Goal: Transaction & Acquisition: Subscribe to service/newsletter

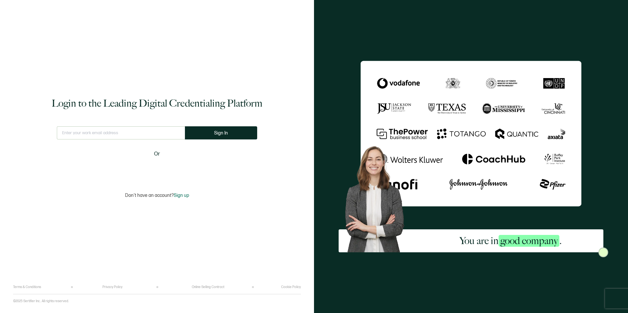
click at [142, 134] on input "text" at bounding box center [121, 132] width 128 height 13
type input "Rocco.Tranquill@carahsoft.com"
click at [220, 132] on span "Sign In" at bounding box center [221, 133] width 14 height 5
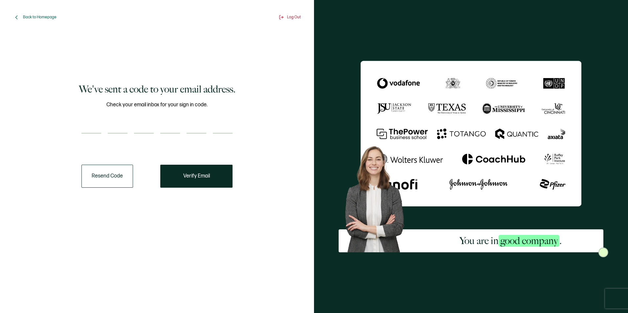
click at [85, 126] on input "number" at bounding box center [91, 127] width 20 height 13
click at [93, 121] on input "number" at bounding box center [91, 127] width 20 height 13
type input "9"
type input "6"
type input "8"
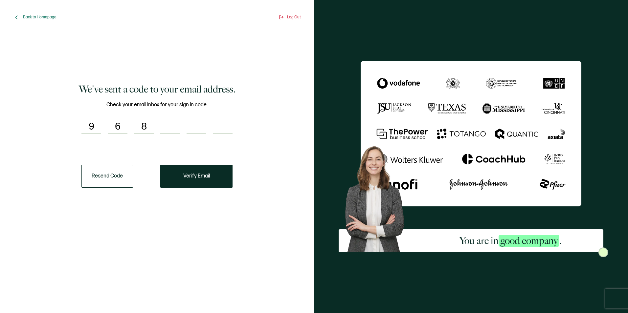
type input "4"
type input "6"
type input "9"
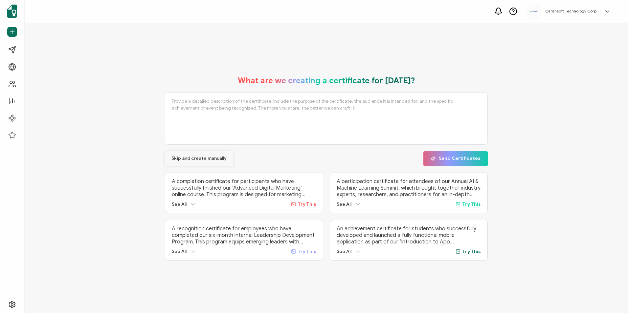
click at [216, 156] on span "Skip and create manually" at bounding box center [198, 158] width 55 height 5
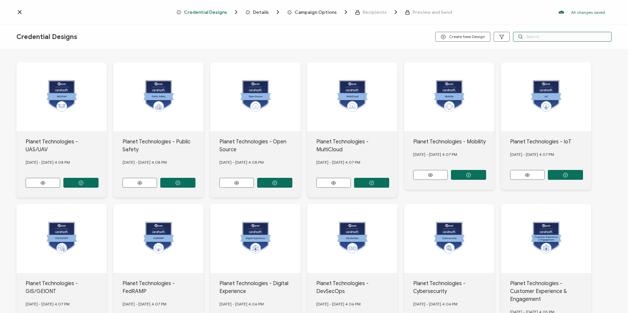
click at [529, 40] on input "text" at bounding box center [562, 37] width 99 height 10
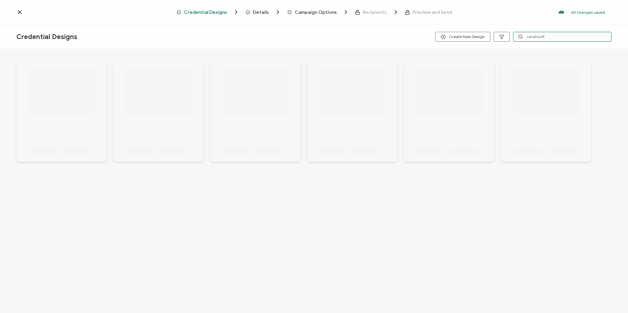
type input "carahsoft"
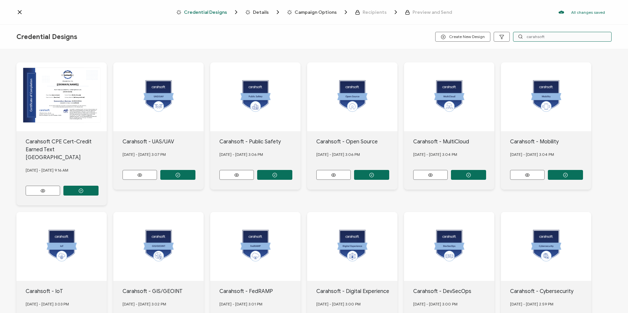
scroll to position [55, 0]
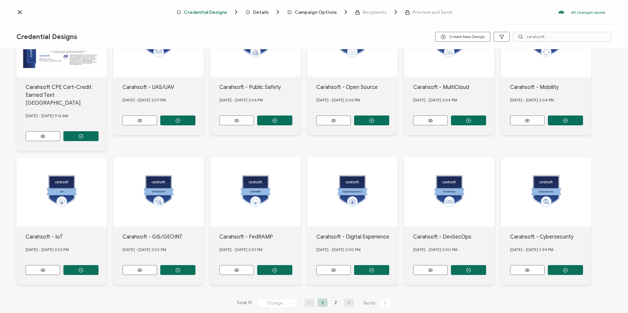
click at [346, 299] on button "button" at bounding box center [349, 303] width 10 height 8
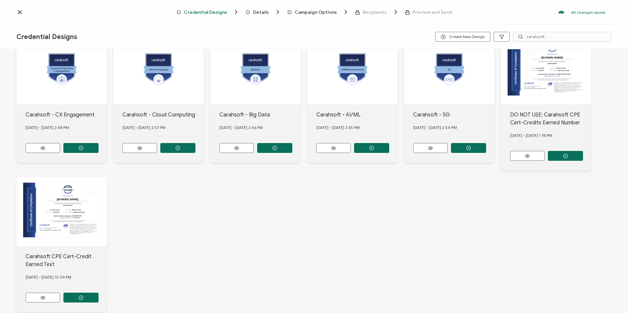
scroll to position [62, 0]
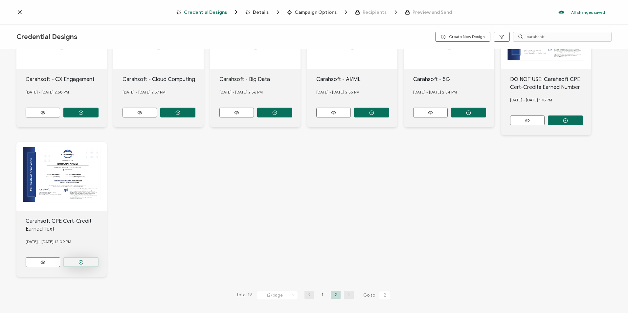
click at [75, 259] on button "button" at bounding box center [80, 262] width 35 height 10
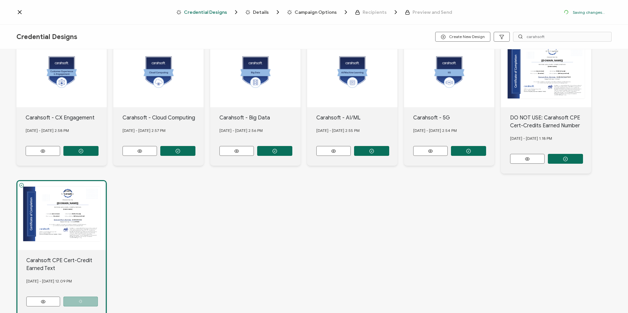
scroll to position [101, 0]
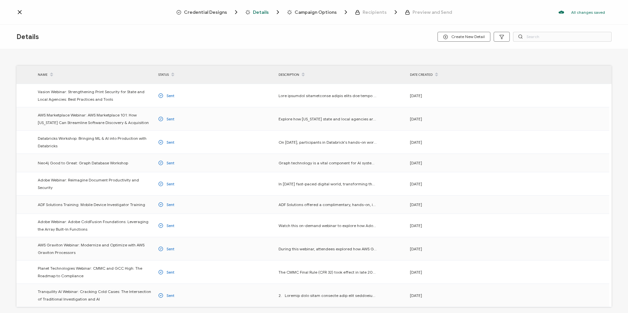
click at [210, 10] on span "Credential Designs" at bounding box center [205, 12] width 43 height 5
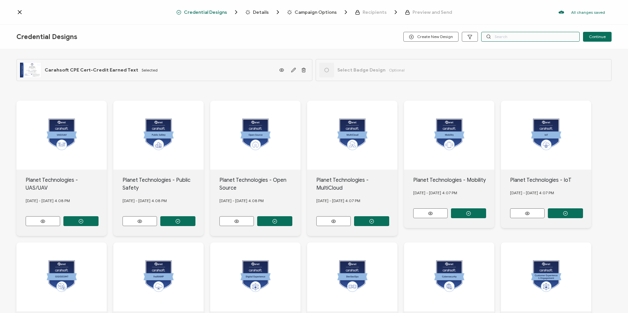
click at [511, 41] on input "text" at bounding box center [530, 37] width 99 height 10
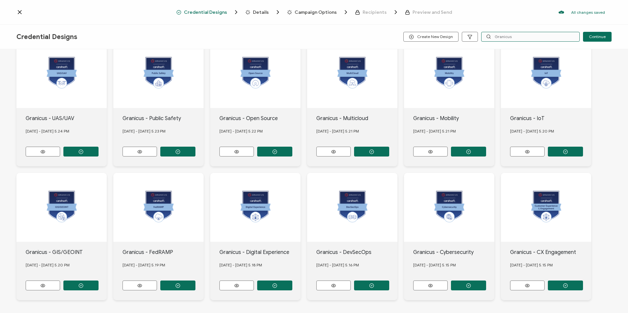
scroll to position [66, 0]
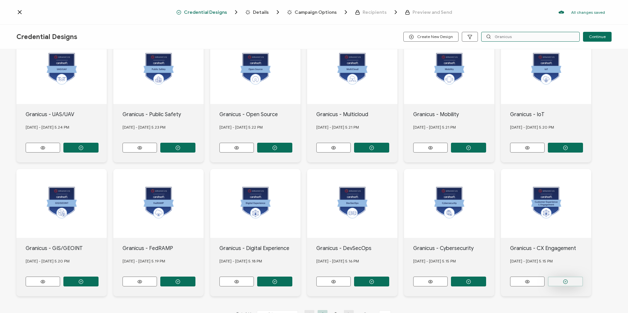
type input "Granicus"
click at [565, 277] on button "button" at bounding box center [565, 282] width 35 height 10
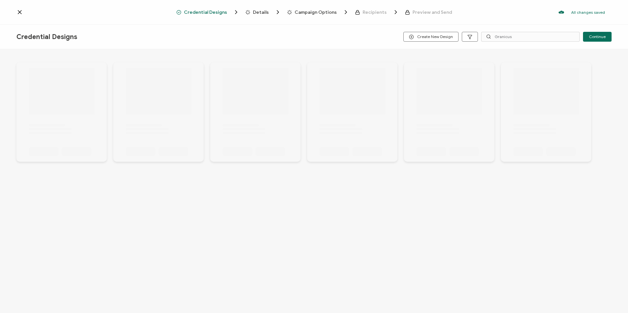
scroll to position [0, 0]
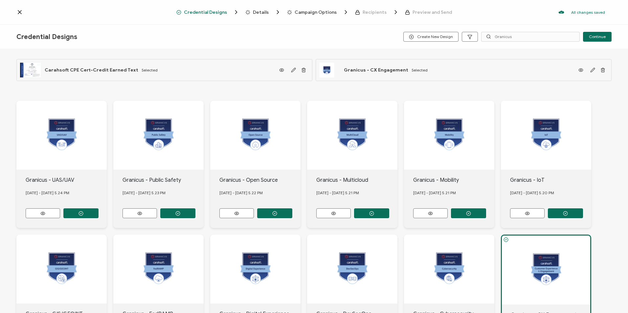
click at [245, 10] on span "Credential Designs" at bounding box center [210, 12] width 69 height 7
click at [258, 12] on span "Details" at bounding box center [261, 12] width 16 height 5
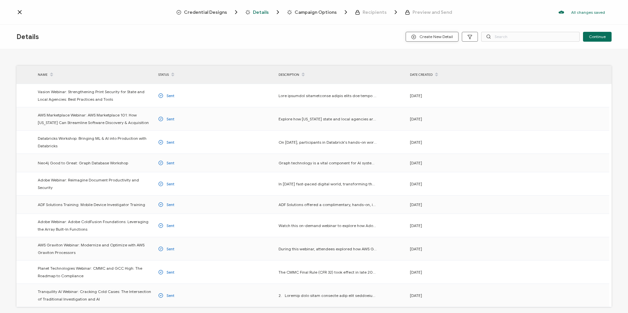
click at [419, 34] on button "Create New Detail" at bounding box center [432, 37] width 53 height 10
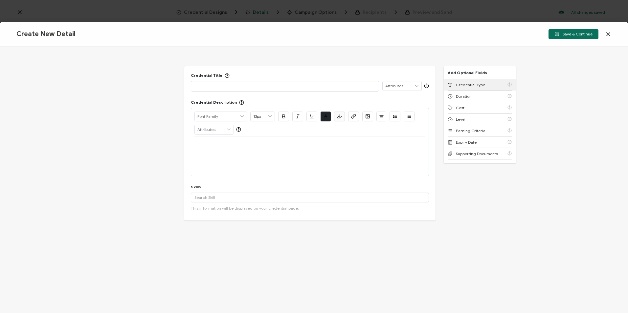
click at [459, 87] on span "Credential Type" at bounding box center [470, 84] width 29 height 5
click at [459, 87] on span "Duration" at bounding box center [464, 84] width 16 height 5
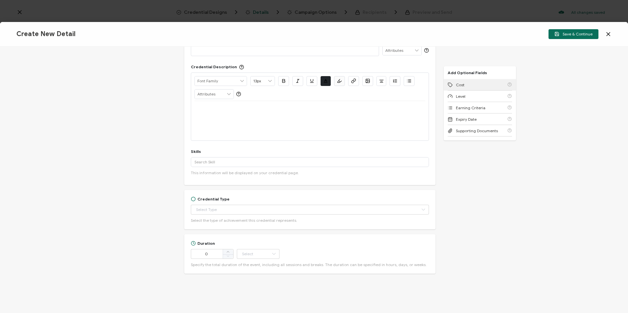
click at [459, 87] on span "Cost" at bounding box center [460, 84] width 9 height 5
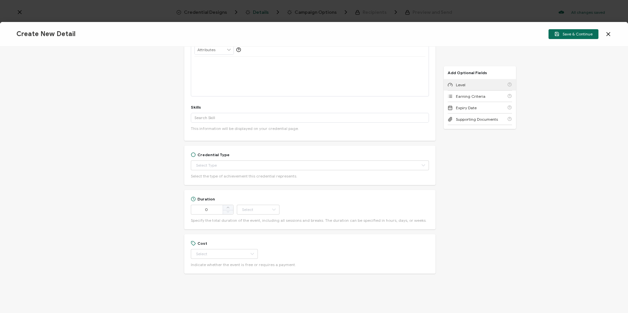
click at [459, 87] on span "Level" at bounding box center [461, 84] width 10 height 5
click at [459, 87] on span "Earning Criteria" at bounding box center [471, 84] width 30 height 5
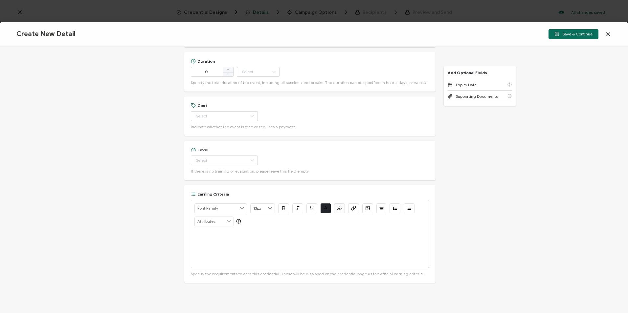
scroll to position [227, 0]
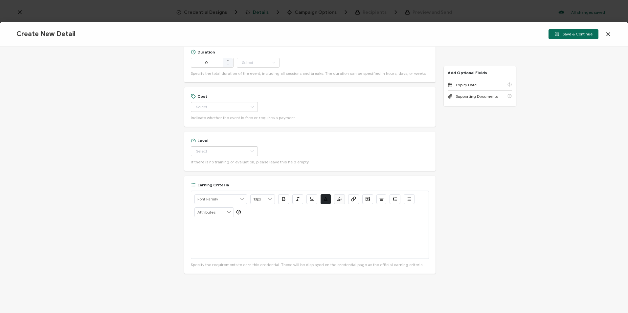
click at [540, 175] on div "Credential Title ISSUER Issuer Name Credential Description Alright Sans Amita A…" at bounding box center [314, 180] width 628 height 267
click at [531, 172] on div "Credential Title ISSUER Issuer Name Credential Description Alright Sans Amita A…" at bounding box center [314, 180] width 628 height 267
click at [203, 226] on p at bounding box center [309, 227] width 231 height 6
drag, startPoint x: 340, startPoint y: 225, endPoint x: 255, endPoint y: 234, distance: 85.5
click at [255, 234] on div "View the on-demand recording: https://www.carahsoft.com/learn/event/71736" at bounding box center [309, 238] width 231 height 39
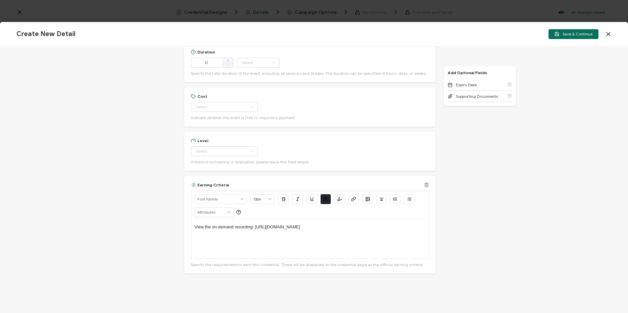
click at [354, 197] on icon "button" at bounding box center [354, 198] width 2 height 3
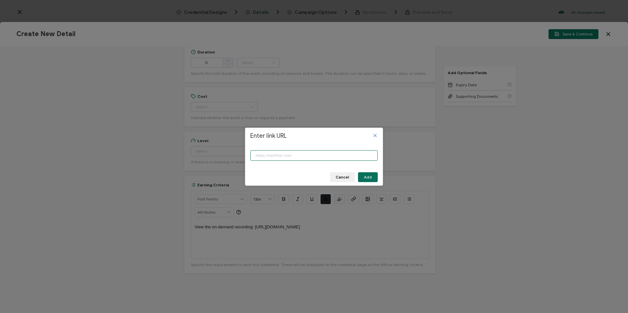
paste input "https://www.carahsoft.com/learn/event/71736"
type input "https://www.carahsoft.com/learn/event/71736"
click at [370, 178] on span "Add" at bounding box center [368, 177] width 8 height 4
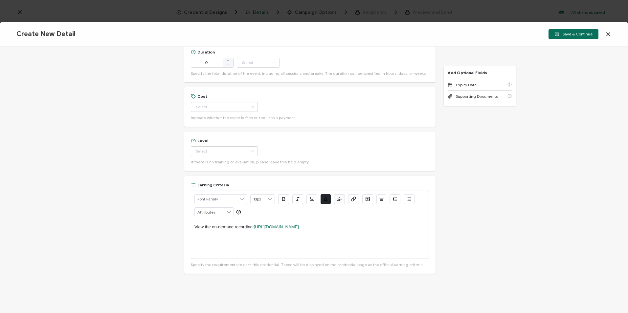
click at [500, 218] on div "Credential Title ISSUER Issuer Name Credential Description Alright Sans Amita A…" at bounding box center [314, 180] width 628 height 267
click at [495, 221] on div "Credential Title ISSUER Issuer Name Credential Description Alright Sans Amita A…" at bounding box center [314, 180] width 628 height 267
click at [366, 234] on div "View the on-demand recording: https://www.carahsoft.com/learn/event/71736" at bounding box center [309, 238] width 231 height 39
click at [213, 145] on div "Level Beginner Intermediate Advanced Experienced Professional If there is no tr…" at bounding box center [310, 151] width 238 height 26
click at [77, 162] on div "Credential Title ISSUER Issuer Name Credential Description Alright Sans Amita A…" at bounding box center [314, 180] width 628 height 267
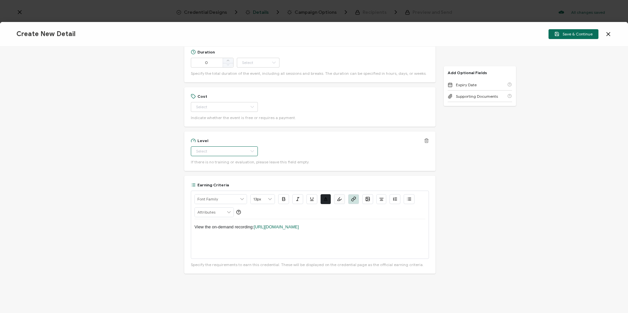
click at [238, 152] on input "text" at bounding box center [224, 151] width 67 height 10
click at [225, 167] on li "Beginner" at bounding box center [221, 167] width 62 height 11
type input "Beginner"
click at [217, 101] on div "Cost Free Paid Indicate whether the event is free or requires a payment." at bounding box center [310, 107] width 238 height 26
click at [218, 105] on input "text" at bounding box center [224, 107] width 67 height 10
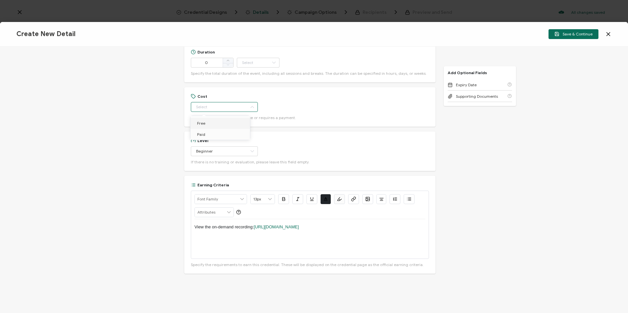
click at [220, 121] on li "Free" at bounding box center [221, 123] width 62 height 11
type input "Free"
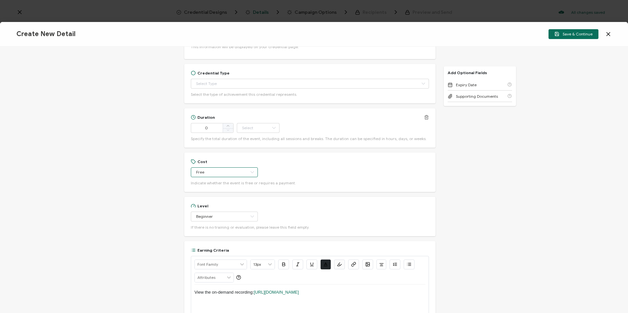
scroll to position [161, 0]
click at [231, 125] on span at bounding box center [228, 126] width 11 height 5
type input "1"
click at [261, 126] on input "text" at bounding box center [258, 128] width 43 height 10
click at [258, 146] on li "Hour" at bounding box center [258, 144] width 44 height 11
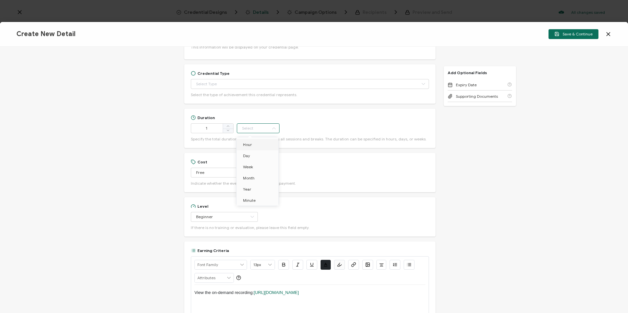
type input "Hour"
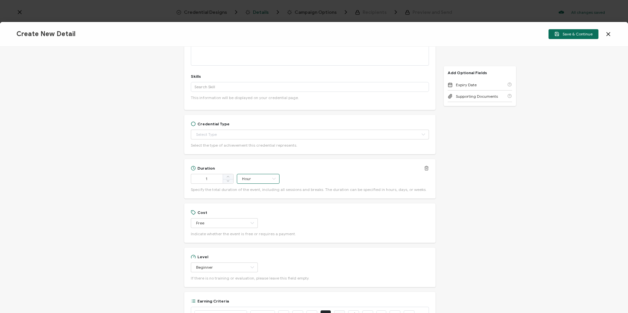
scroll to position [63, 0]
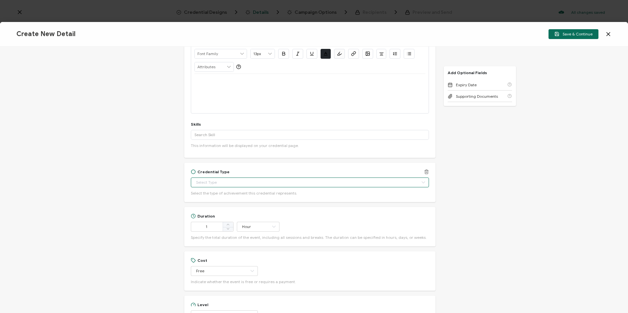
click at [264, 178] on input "text" at bounding box center [310, 183] width 238 height 10
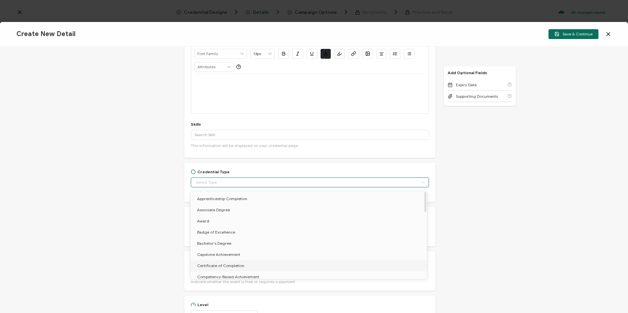
click at [240, 265] on span "Certificate of Completion" at bounding box center [220, 265] width 47 height 5
type input "Certificate of Completion"
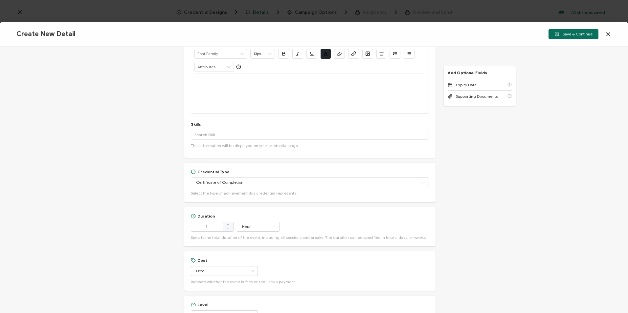
click at [126, 195] on div "Credential Title ISSUER Issuer Name Credential Description Alright Sans Amita A…" at bounding box center [314, 180] width 628 height 267
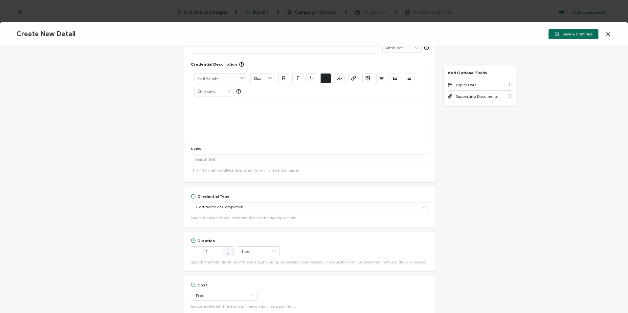
scroll to position [0, 0]
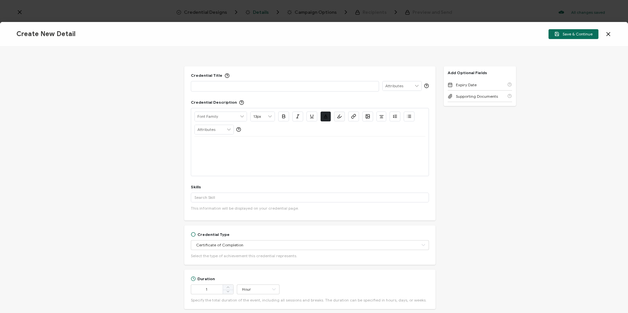
click at [290, 88] on p at bounding box center [284, 86] width 181 height 7
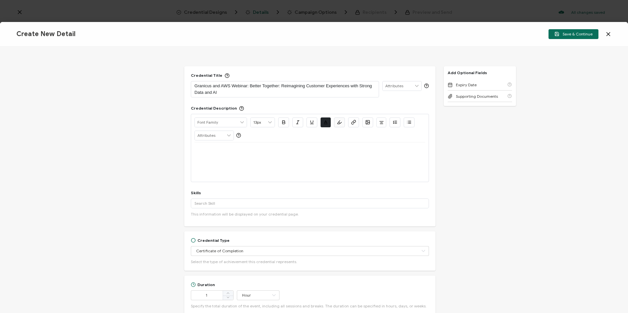
click at [117, 145] on div "Credential Title Granicus and AWS Webinar: Better Together: Reimagining Custome…" at bounding box center [314, 180] width 628 height 267
click at [209, 147] on p at bounding box center [309, 150] width 231 height 6
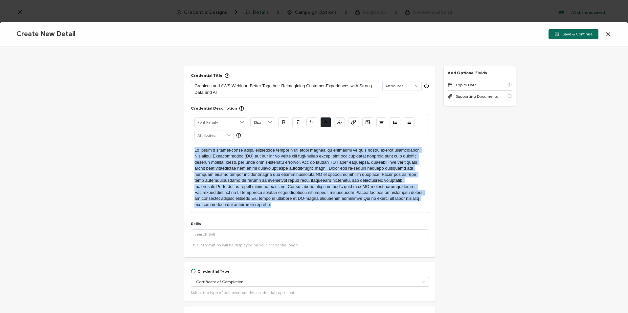
drag, startPoint x: 239, startPoint y: 204, endPoint x: 179, endPoint y: 148, distance: 82.2
click at [179, 148] on div "Credential Title Granicus and AWS Webinar: Better Together: Reimagining Custome…" at bounding box center [314, 180] width 628 height 267
copy p "In today’s digital-first world, government agencies are under increasing pressu…"
click at [263, 185] on p at bounding box center [309, 177] width 231 height 61
drag, startPoint x: 237, startPoint y: 207, endPoint x: 192, endPoint y: 149, distance: 73.0
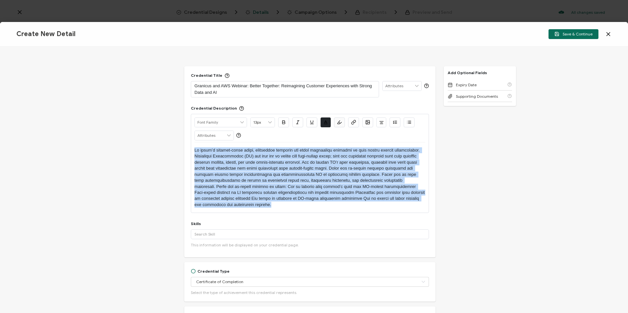
click at [192, 149] on div "Alright Sans Amita Archivo Black Arial Arimo Blinker Caveat Charm Charmonman Ci…" at bounding box center [310, 163] width 238 height 99
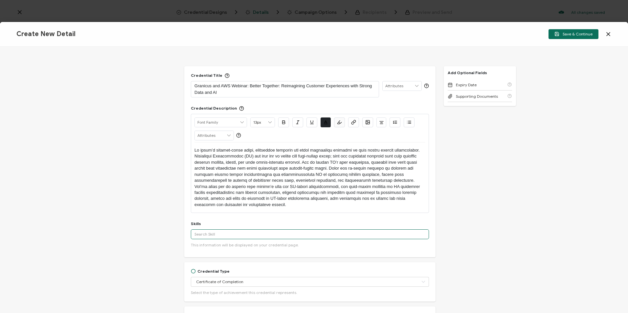
click at [226, 238] on input "text" at bounding box center [310, 235] width 238 height 10
click at [225, 236] on input "Artificial In" at bounding box center [310, 235] width 238 height 10
click at [227, 274] on div "Artificial Intelligence" at bounding box center [310, 270] width 238 height 11
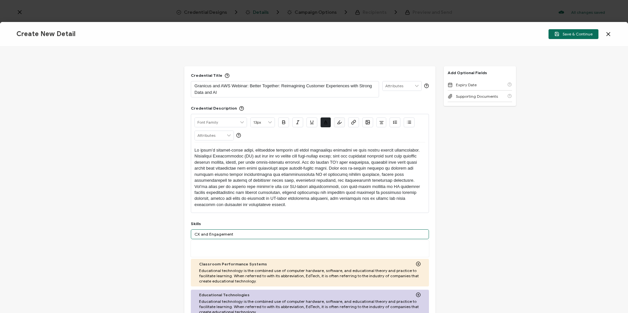
click at [243, 235] on input "CX and Engagement" at bounding box center [310, 235] width 238 height 10
drag, startPoint x: 243, startPoint y: 235, endPoint x: 183, endPoint y: 230, distance: 60.6
click at [183, 230] on div "Credential Title Granicus and AWS Webinar: Better Together: Reimagining Custome…" at bounding box center [314, 180] width 628 height 267
click at [228, 232] on input "CX and Engagement" at bounding box center [310, 235] width 238 height 10
click at [231, 232] on input "CX and Engagement" at bounding box center [310, 235] width 238 height 10
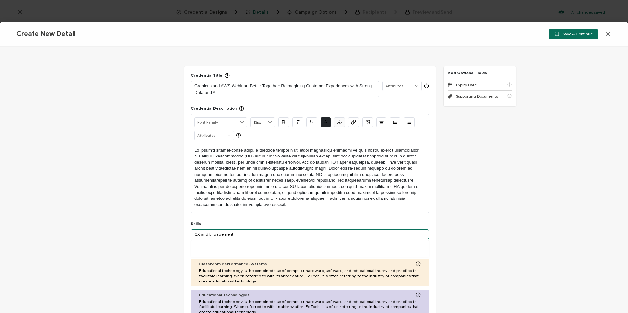
click at [231, 232] on input "CX and Engagement" at bounding box center [310, 235] width 238 height 10
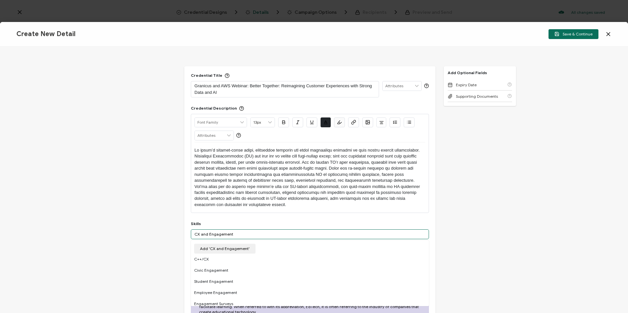
click at [227, 233] on input "CX and Engagement" at bounding box center [310, 235] width 238 height 10
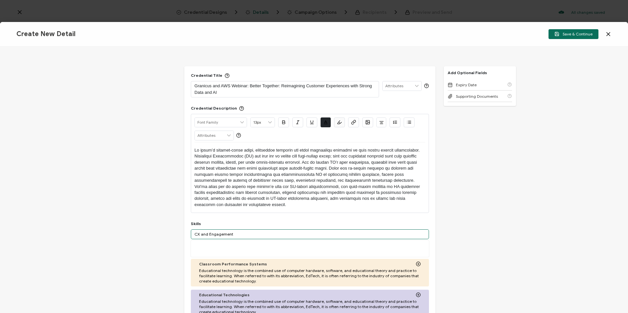
click at [227, 233] on input "CX and Engagement" at bounding box center [310, 235] width 238 height 10
click at [265, 234] on input "Citizen" at bounding box center [310, 235] width 238 height 10
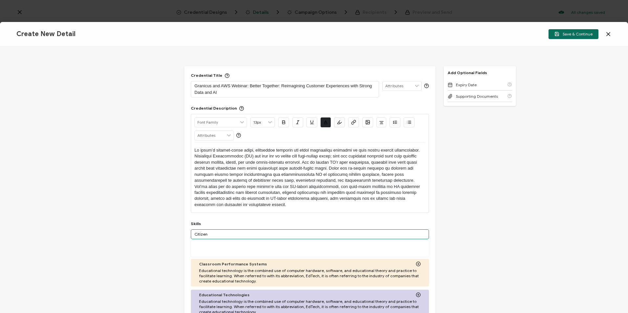
click at [265, 234] on input "Citizen" at bounding box center [310, 235] width 238 height 10
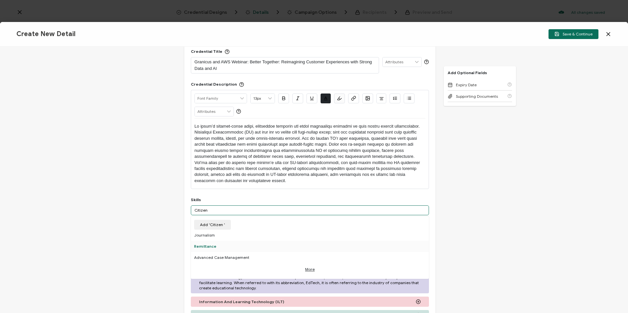
scroll to position [33, 0]
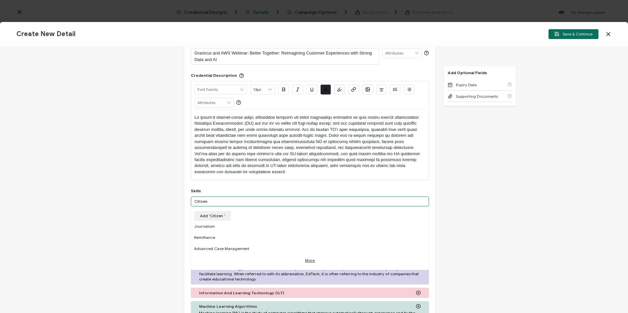
click at [243, 205] on input "Citizen" at bounding box center [310, 202] width 238 height 10
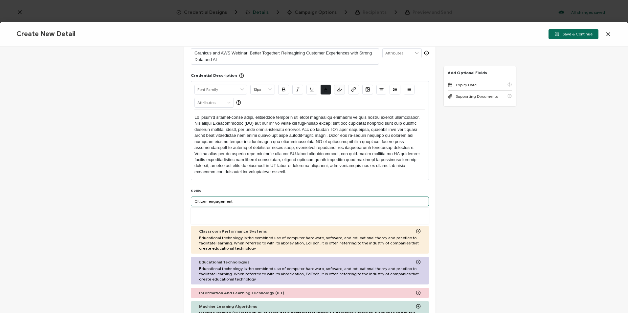
drag, startPoint x: 240, startPoint y: 201, endPoint x: 198, endPoint y: 198, distance: 41.8
click at [198, 198] on input "Citizen engagement" at bounding box center [310, 202] width 238 height 10
click at [271, 206] on input "Citizen engagement" at bounding box center [310, 202] width 238 height 10
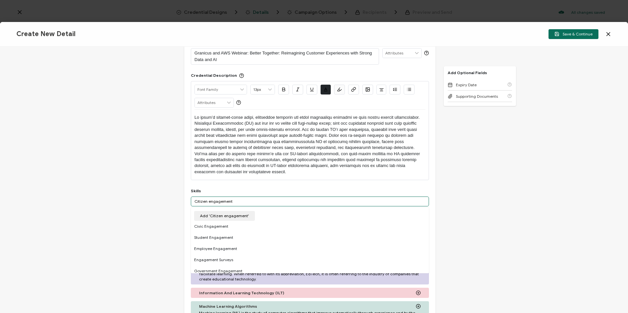
drag, startPoint x: 247, startPoint y: 200, endPoint x: 166, endPoint y: 198, distance: 81.1
click at [166, 198] on div "Credential Title Granicus and AWS Webinar: Better Together: Reimagining Custome…" at bounding box center [314, 180] width 628 height 267
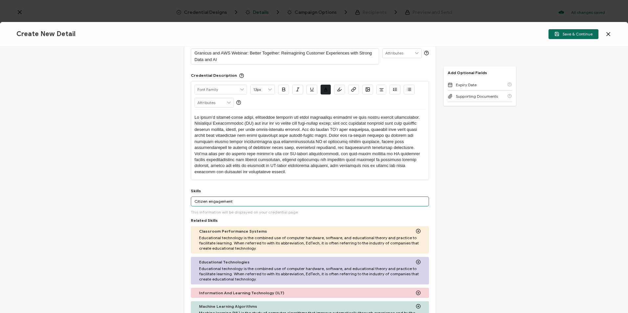
click at [229, 200] on input "Citizen engagement" at bounding box center [310, 202] width 238 height 10
drag, startPoint x: 217, startPoint y: 200, endPoint x: 189, endPoint y: 198, distance: 28.7
click at [189, 198] on div "Credential Title Granicus and AWS Webinar: Better Together: Reimagining Custome…" at bounding box center [309, 203] width 251 height 341
drag, startPoint x: 241, startPoint y: 204, endPoint x: 195, endPoint y: 202, distance: 46.7
click at [195, 202] on input "Citizen engagement" at bounding box center [310, 202] width 238 height 10
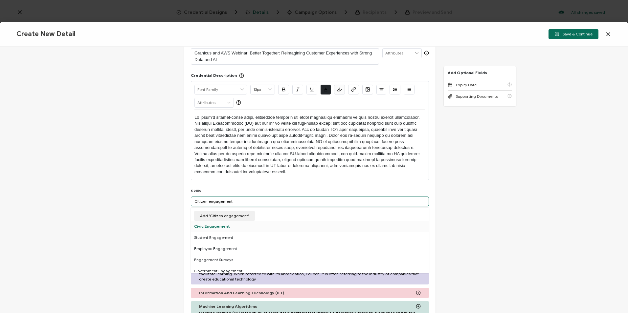
type input "Citizen engagement"
click at [217, 223] on div "Civic Engagement" at bounding box center [310, 226] width 238 height 11
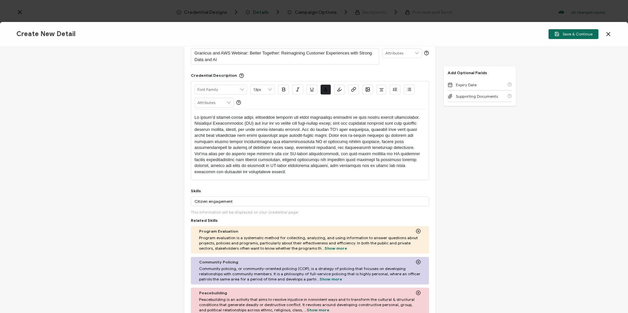
scroll to position [66, 0]
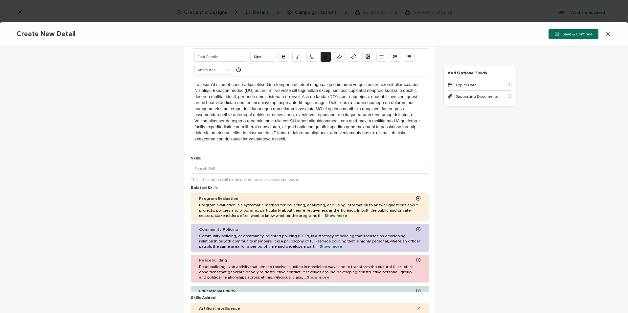
click at [533, 205] on div "Credential Title Granicus and AWS Webinar: Better Together: Reimagining Custome…" at bounding box center [314, 180] width 628 height 267
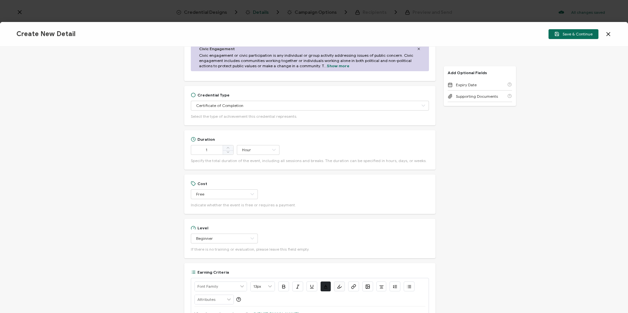
scroll to position [394, 0]
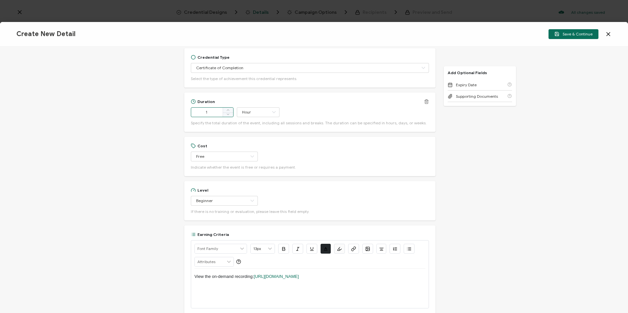
click at [208, 111] on input "1" at bounding box center [212, 112] width 43 height 10
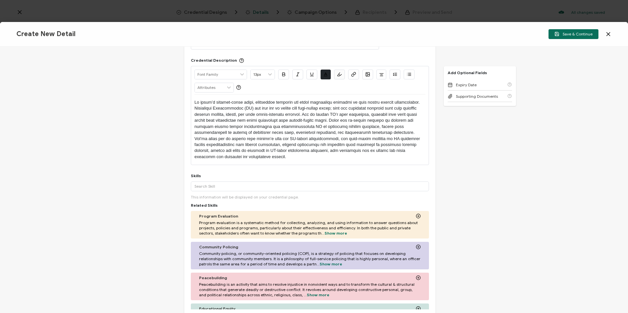
scroll to position [0, 0]
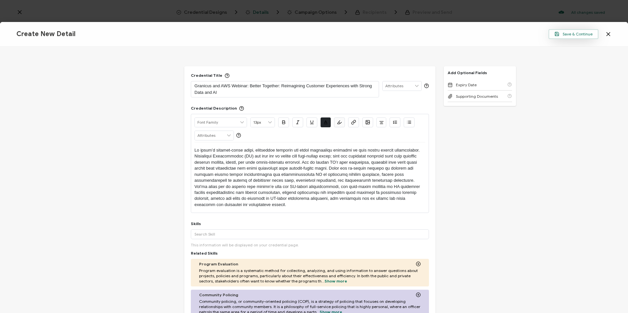
click at [569, 34] on span "Save & Continue" at bounding box center [573, 34] width 38 height 5
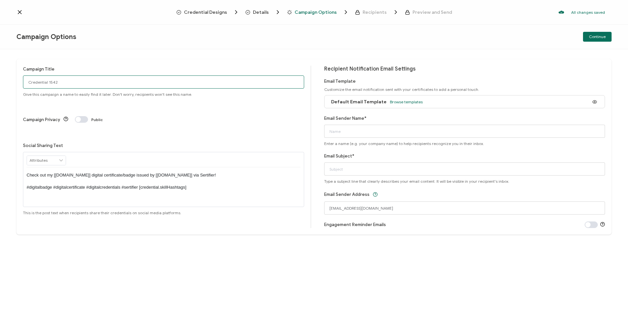
drag, startPoint x: 65, startPoint y: 80, endPoint x: 19, endPoint y: 83, distance: 45.8
click at [15, 83] on div "Campaign Title Credential 1542 Give this campaign a name to easily find it late…" at bounding box center [314, 181] width 628 height 264
paste input "Granicus and AWS Webinar: Better Together: Reimagining Customer Experiences wit…"
type input "Granicus and AWS Webinar: Better Together: Reimagining Customer Experiences wit…"
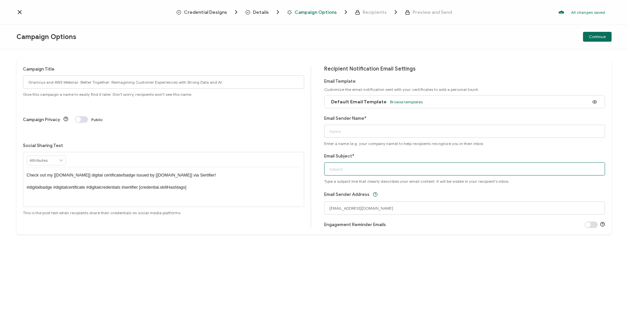
click at [353, 169] on input "Email Subject*" at bounding box center [464, 169] width 281 height 13
paste input "Granicus and AWS Webinar: Better Together: Reimagining Customer Experiences wit…"
type input "Granicus and AWS Webinar: Better Together: Reimagining Customer Experiences wit…"
click at [361, 130] on input "Email Sender Name*" at bounding box center [464, 131] width 281 height 13
type input "CPE Team"
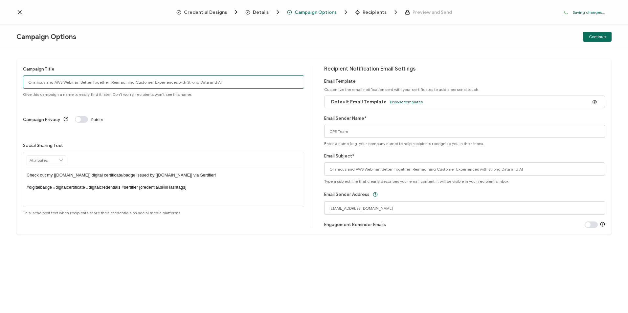
drag, startPoint x: 242, startPoint y: 83, endPoint x: 19, endPoint y: 82, distance: 223.6
click at [19, 82] on div "Campaign Title Granicus and AWS Webinar: Better Together: Reimagining Customer …" at bounding box center [313, 147] width 595 height 176
paste input "8-26-2025_71736_Granicus Webinar"
type input "8-26-2025_71736_Granicus Webinar"
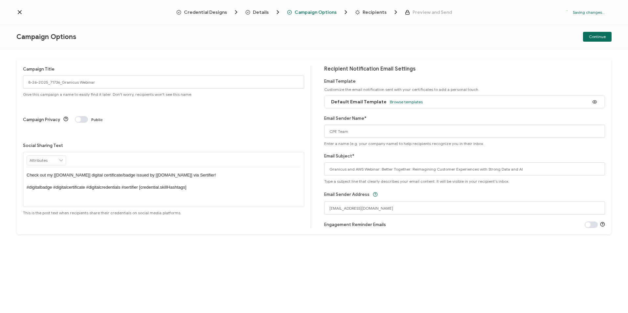
click at [118, 58] on div "Campaign Title 8-26-2025_71736_Granicus Webinar Give this campaign a name to ea…" at bounding box center [314, 181] width 628 height 264
click at [593, 38] on span "Continue" at bounding box center [597, 37] width 17 height 4
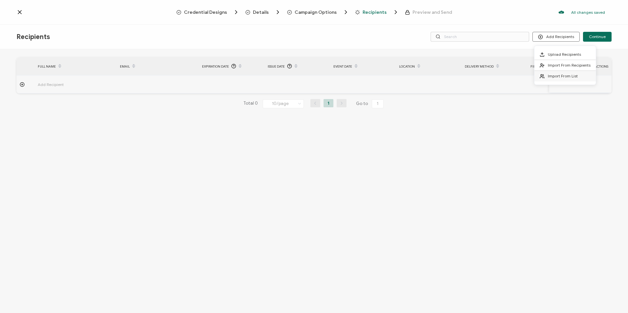
click at [556, 77] on span "Import From List" at bounding box center [563, 76] width 30 height 5
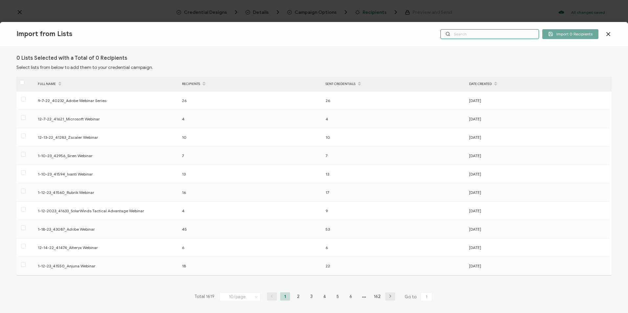
click at [472, 33] on input "text" at bounding box center [489, 34] width 99 height 10
paste input "8-26-2025_71736_Granicus Webinar"
type input "8-26-2025_71736_Granicus Webinar"
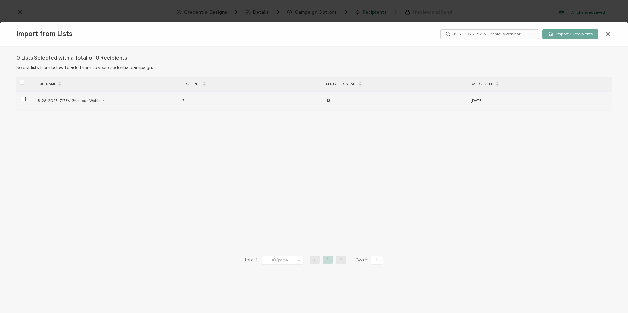
click at [22, 97] on span at bounding box center [23, 99] width 5 height 5
click at [26, 97] on input "checkbox" at bounding box center [26, 97] width 0 height 0
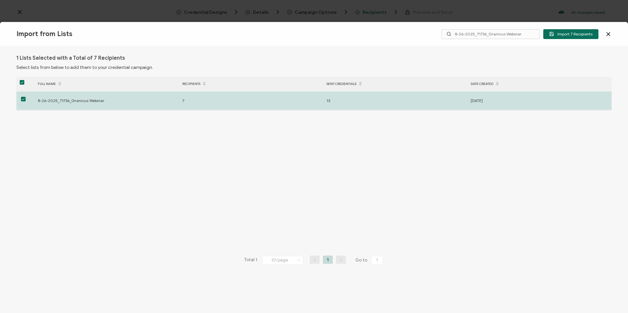
click at [230, 165] on div "> FULL NAME RECIPIENTS SENT CREDENTIALS DATE CREATED 8-26-2025_71736_Granicus W…" at bounding box center [313, 189] width 595 height 225
click at [562, 33] on span "Import 7 Recipients" at bounding box center [570, 34] width 43 height 5
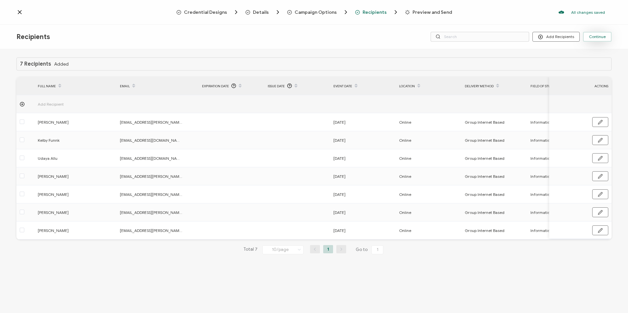
click at [599, 38] on span "Continue" at bounding box center [597, 37] width 17 height 4
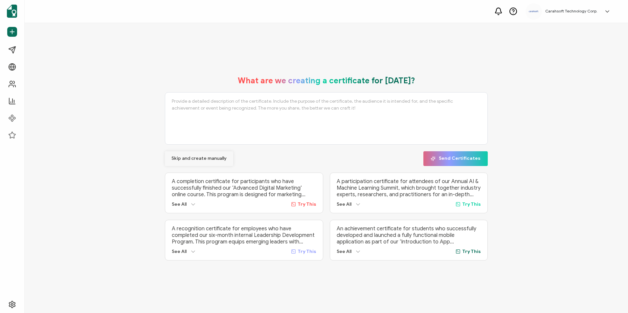
click at [204, 159] on span "Skip and create manually" at bounding box center [198, 158] width 55 height 5
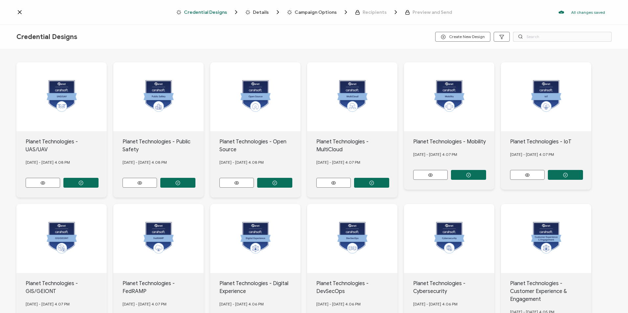
click at [20, 14] on icon at bounding box center [19, 12] width 7 height 7
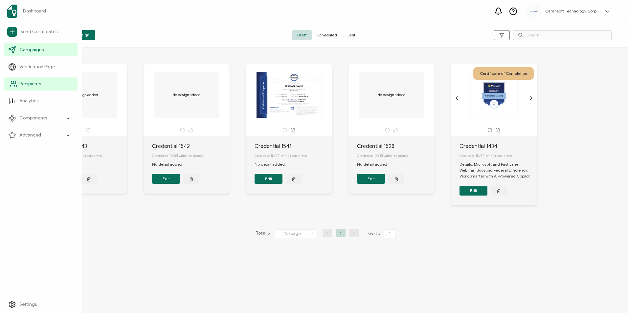
click at [46, 84] on link "Recipients" at bounding box center [40, 83] width 73 height 13
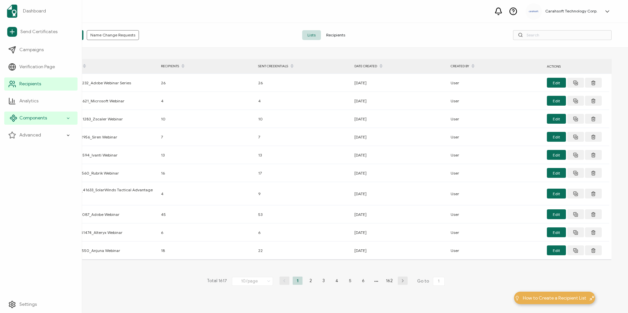
click at [68, 121] on icon at bounding box center [68, 119] width 4 height 8
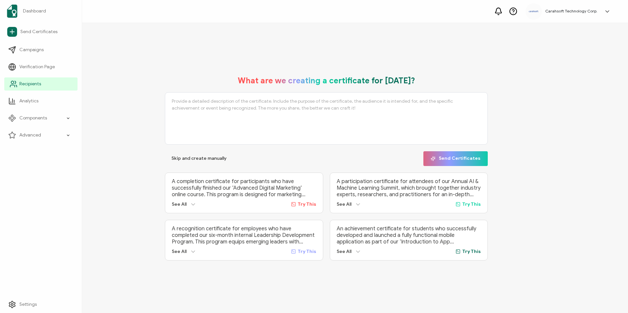
click at [16, 86] on icon at bounding box center [16, 86] width 1 height 2
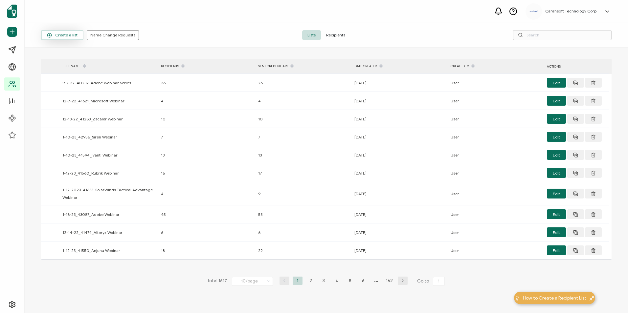
click at [69, 35] on span "Create a list" at bounding box center [62, 35] width 31 height 5
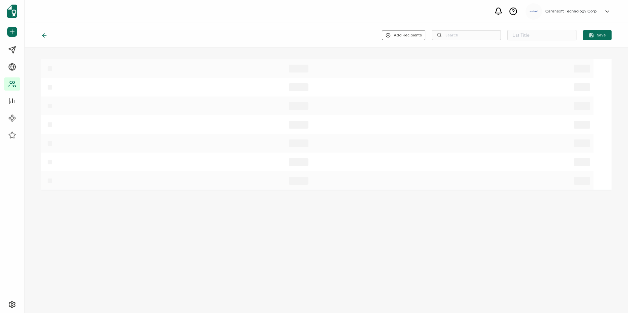
type input "List 1619"
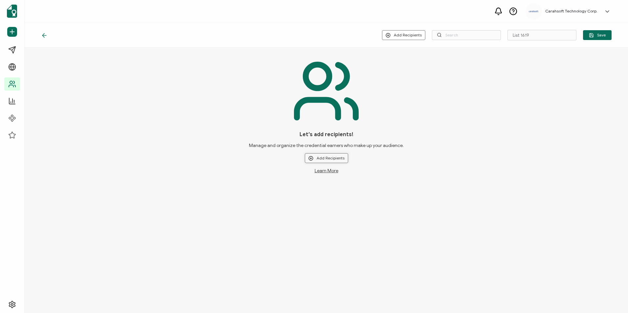
click at [327, 157] on button "Add Recipients" at bounding box center [326, 158] width 43 height 10
click at [331, 171] on li "Upload New Recipients" at bounding box center [335, 176] width 61 height 11
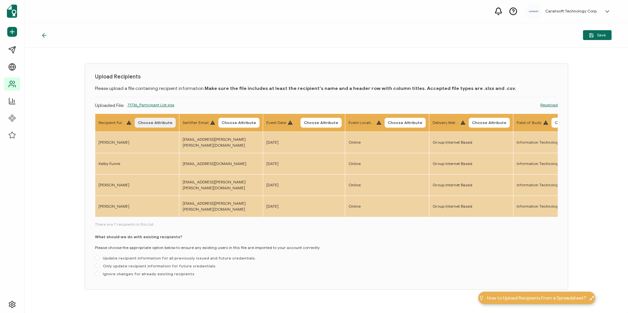
click at [162, 121] on span "Choose Attribute" at bounding box center [155, 123] width 34 height 4
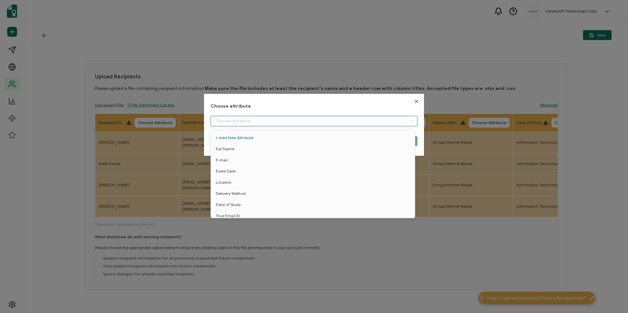
click at [271, 119] on input "dialog" at bounding box center [313, 121] width 207 height 11
click at [251, 147] on li "Full Name" at bounding box center [313, 148] width 209 height 11
type input "Full Name"
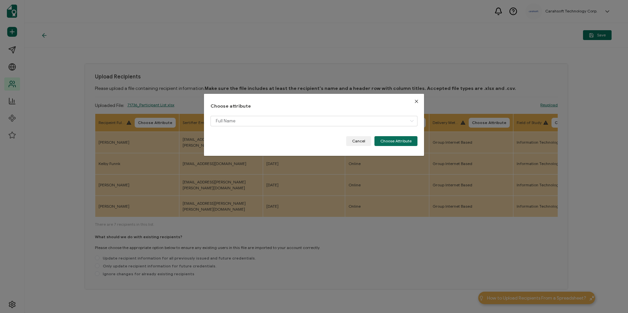
drag, startPoint x: 401, startPoint y: 139, endPoint x: 333, endPoint y: 134, distance: 68.1
click at [400, 139] on button "Choose Attribute" at bounding box center [395, 141] width 43 height 10
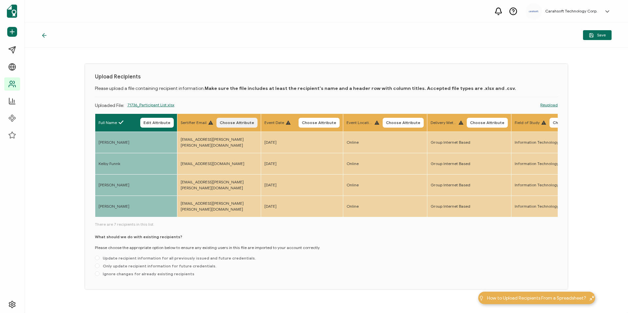
click at [227, 125] on button "Choose Attribute" at bounding box center [236, 123] width 41 height 10
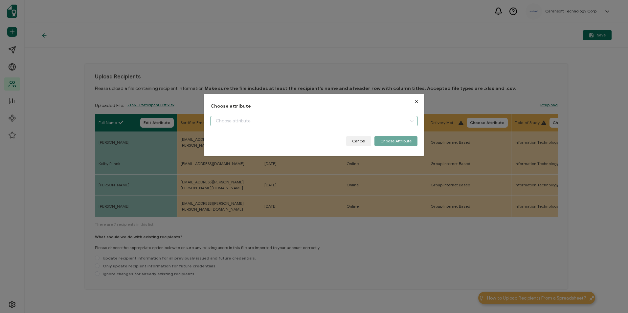
drag, startPoint x: 261, startPoint y: 118, endPoint x: 248, endPoint y: 139, distance: 25.2
click at [260, 119] on input "dialog" at bounding box center [313, 121] width 207 height 11
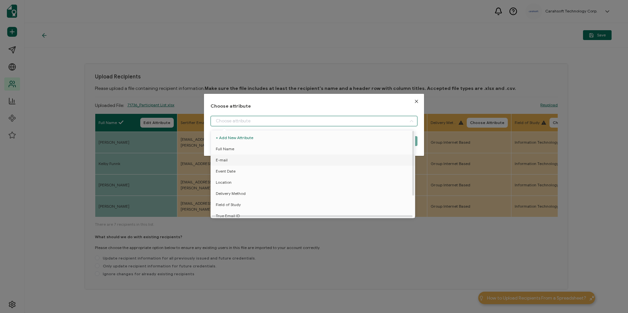
click at [246, 158] on li "E-mail" at bounding box center [313, 160] width 209 height 11
type input "E-mail"
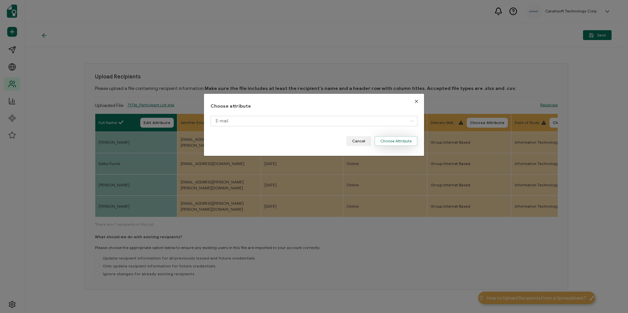
click at [384, 141] on button "Choose Attribute" at bounding box center [395, 141] width 43 height 10
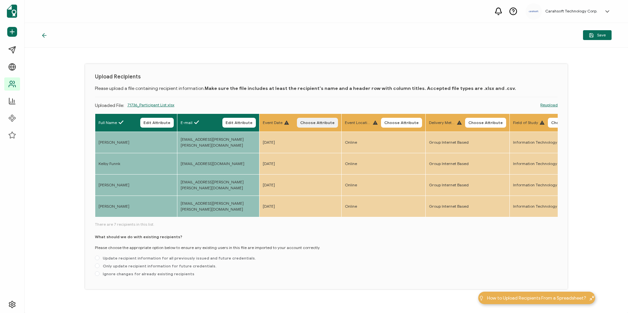
click at [320, 122] on span "Choose Attribute" at bounding box center [317, 123] width 34 height 4
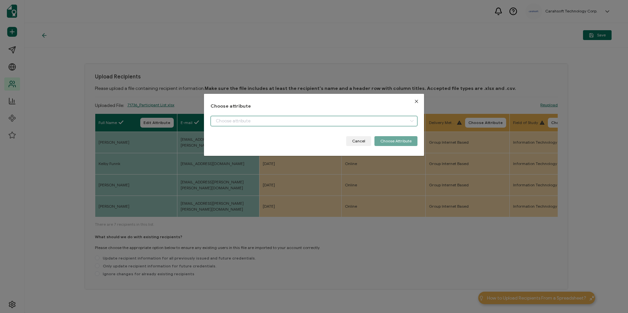
drag, startPoint x: 348, startPoint y: 125, endPoint x: 334, endPoint y: 134, distance: 16.8
click at [346, 125] on input "dialog" at bounding box center [313, 121] width 207 height 11
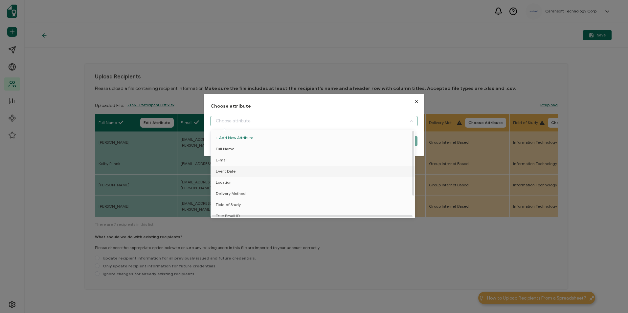
click at [271, 169] on li "Event Date" at bounding box center [313, 171] width 209 height 11
type input "Event Date"
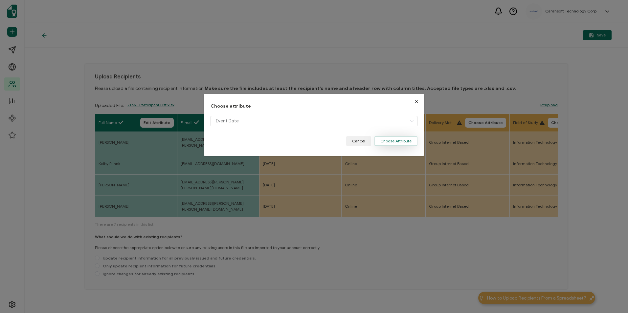
click at [394, 143] on button "Choose Attribute" at bounding box center [395, 141] width 43 height 10
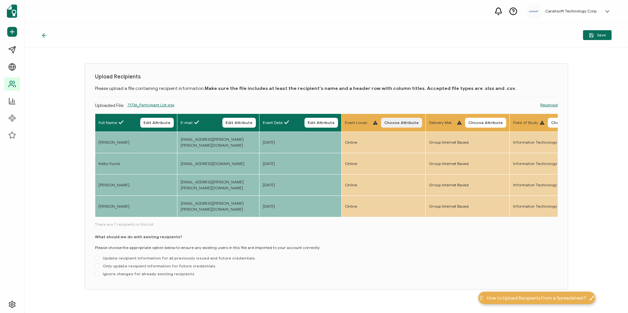
click at [406, 122] on span "Choose Attribute" at bounding box center [401, 123] width 34 height 4
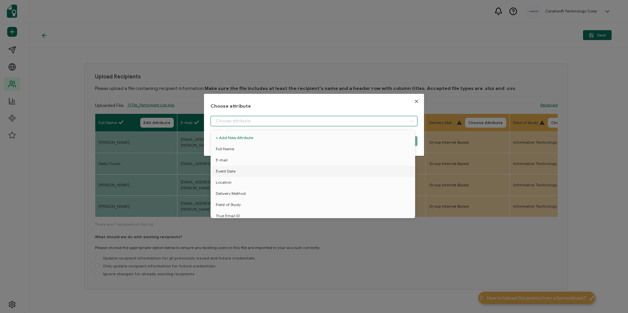
click at [284, 124] on input "dialog" at bounding box center [313, 121] width 207 height 11
click at [261, 174] on li "Event Date" at bounding box center [313, 171] width 209 height 11
click at [256, 184] on li "Location" at bounding box center [313, 182] width 209 height 11
type input "Location"
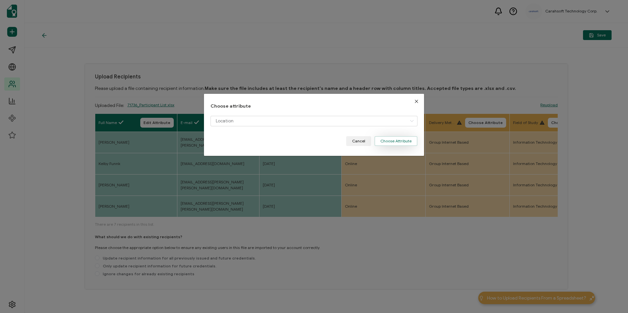
click at [393, 140] on button "Choose Attribute" at bounding box center [395, 141] width 43 height 10
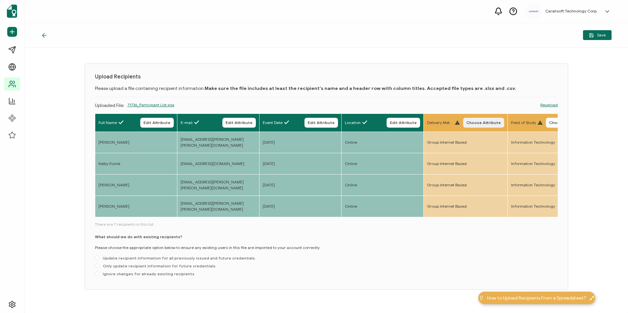
click at [464, 121] on button "Choose Attribute" at bounding box center [483, 123] width 41 height 10
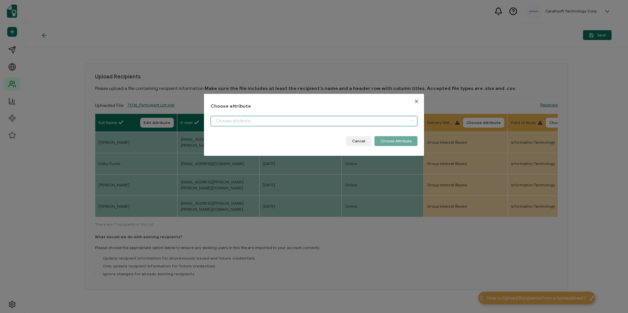
drag, startPoint x: 290, startPoint y: 123, endPoint x: 273, endPoint y: 143, distance: 26.5
click at [289, 124] on input "dialog" at bounding box center [313, 121] width 207 height 11
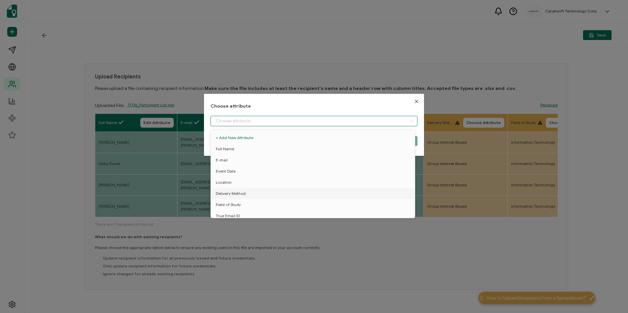
drag, startPoint x: 258, startPoint y: 192, endPoint x: 297, endPoint y: 185, distance: 39.7
click at [258, 192] on li "Delivery Method" at bounding box center [313, 193] width 209 height 11
type input "Delivery Method"
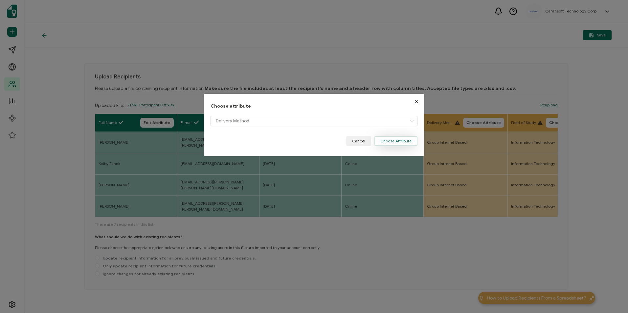
click at [410, 144] on button "Choose Attribute" at bounding box center [395, 141] width 43 height 10
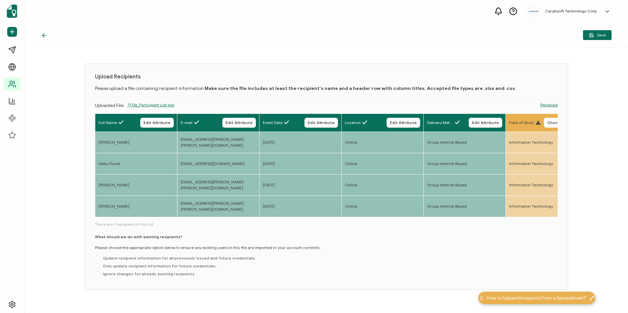
drag, startPoint x: 173, startPoint y: 218, endPoint x: 243, endPoint y: 215, distance: 70.3
click at [243, 215] on div "Full Name Edit Attribute E-mail Edit Attribute Event Date Edit Attribute Locati…" at bounding box center [326, 166] width 463 height 105
drag, startPoint x: 243, startPoint y: 215, endPoint x: 233, endPoint y: 223, distance: 12.6
click at [233, 223] on div "Full Name Edit Attribute E-mail Edit Attribute Event Date Edit Attribute Locati…" at bounding box center [326, 197] width 463 height 166
drag, startPoint x: 165, startPoint y: 221, endPoint x: 193, endPoint y: 221, distance: 28.2
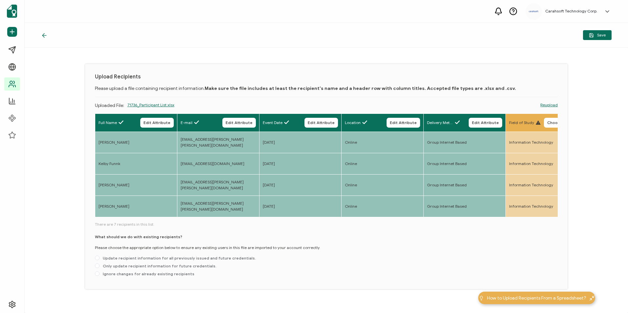
click at [193, 221] on div "Full Name Edit Attribute E-mail Edit Attribute Event Date Edit Attribute Locati…" at bounding box center [326, 197] width 463 height 166
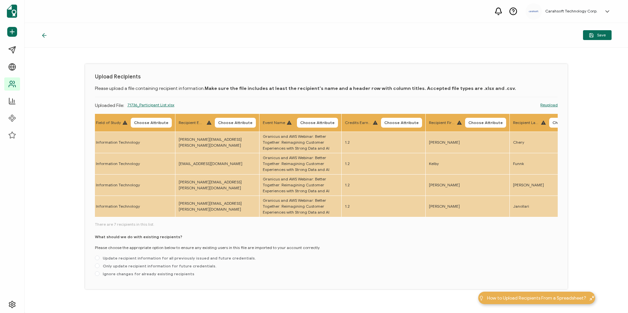
scroll to position [0, 418]
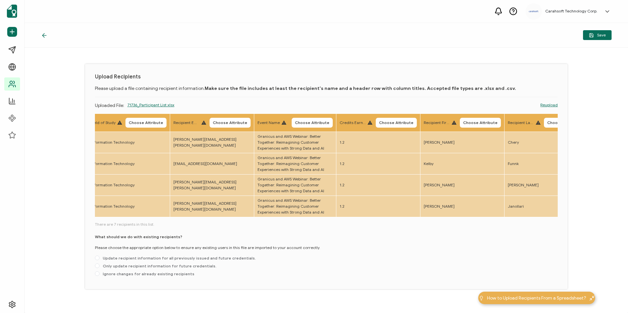
drag, startPoint x: 244, startPoint y: 222, endPoint x: 232, endPoint y: 224, distance: 11.7
click at [240, 222] on div "Full Name Edit Attribute E-mail Edit Attribute Event Date Edit Attribute Locati…" at bounding box center [326, 197] width 463 height 166
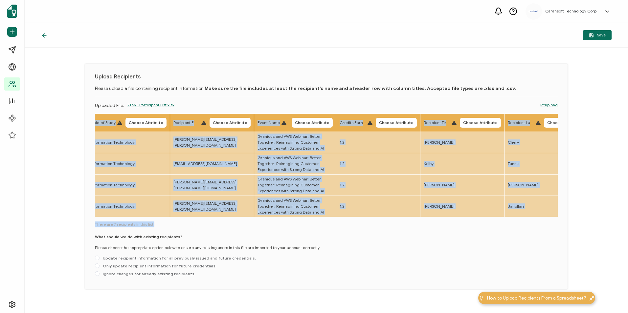
drag, startPoint x: 233, startPoint y: 218, endPoint x: 221, endPoint y: 221, distance: 12.3
click at [221, 221] on div "Full Name Edit Attribute E-mail Edit Attribute Event Date Edit Attribute Locati…" at bounding box center [326, 197] width 463 height 166
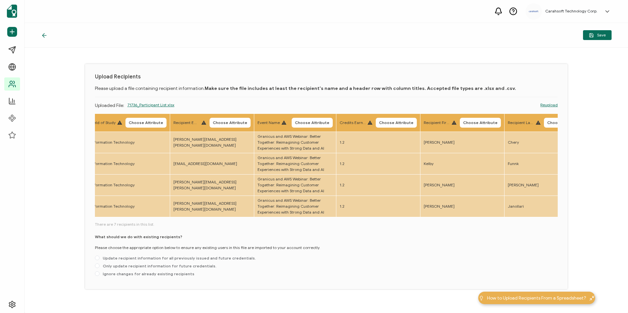
drag, startPoint x: 221, startPoint y: 221, endPoint x: 237, endPoint y: 232, distance: 19.6
click at [237, 232] on div "Full Name Edit Attribute E-mail Edit Attribute Event Date Edit Attribute Locati…" at bounding box center [326, 197] width 463 height 166
drag, startPoint x: 241, startPoint y: 220, endPoint x: 229, endPoint y: 222, distance: 11.9
click at [229, 222] on div "Full Name Edit Attribute E-mail Edit Attribute Event Date Edit Attribute Locati…" at bounding box center [326, 197] width 463 height 166
drag, startPoint x: 234, startPoint y: 220, endPoint x: 227, endPoint y: 220, distance: 7.6
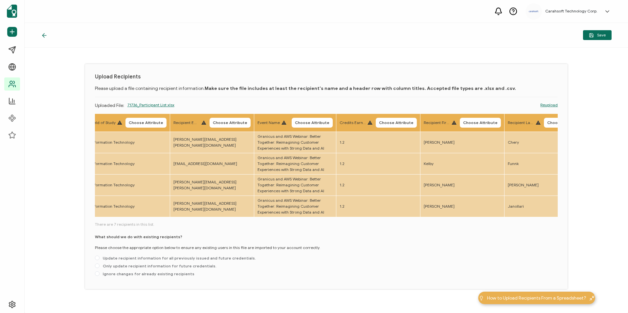
click at [227, 220] on div "Full Name Edit Attribute E-mail Edit Attribute Event Date Edit Attribute Locati…" at bounding box center [326, 197] width 463 height 166
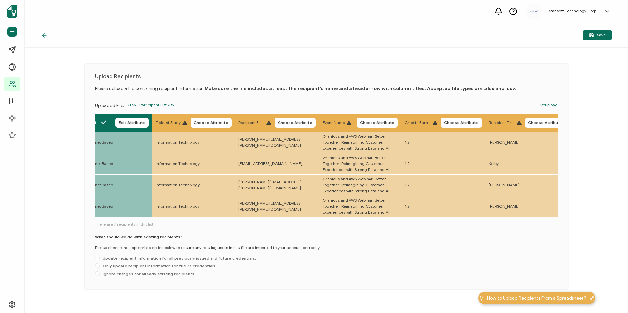
click at [206, 117] on th "Field of Study Choose Attribute" at bounding box center [193, 123] width 83 height 18
click at [205, 121] on span "Choose Attribute" at bounding box center [211, 123] width 34 height 4
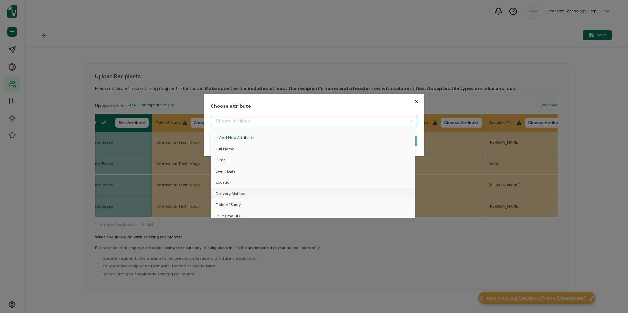
click at [228, 120] on input "dialog" at bounding box center [313, 121] width 207 height 11
click at [237, 204] on span "Field of Study" at bounding box center [228, 204] width 25 height 11
type input "Field of Study"
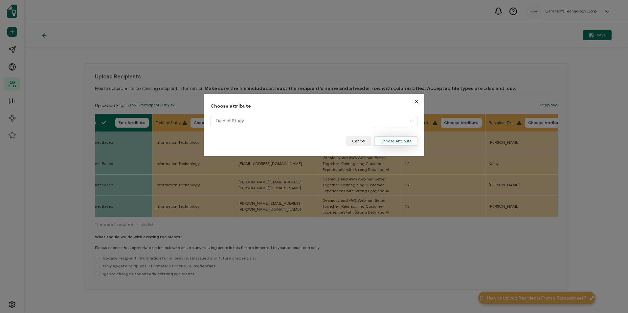
click at [393, 141] on button "Choose Attribute" at bounding box center [395, 141] width 43 height 10
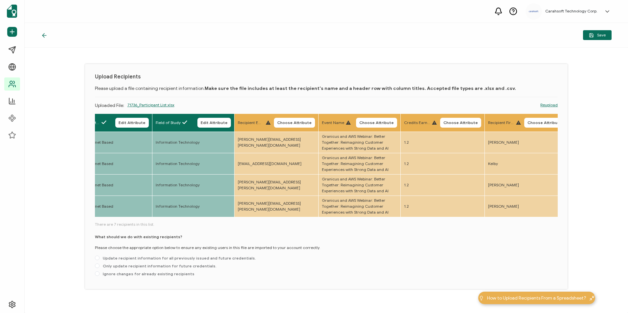
click at [292, 121] on span "Choose Attribute" at bounding box center [294, 123] width 34 height 4
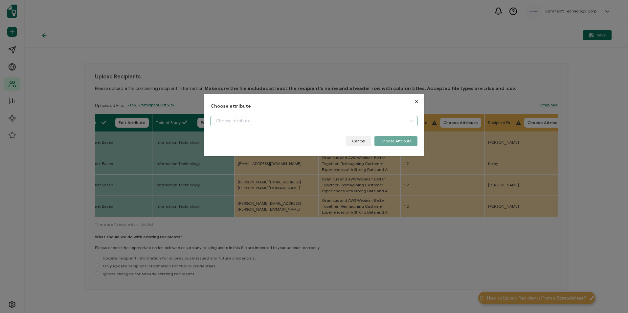
click at [266, 122] on input "dialog" at bounding box center [313, 121] width 207 height 11
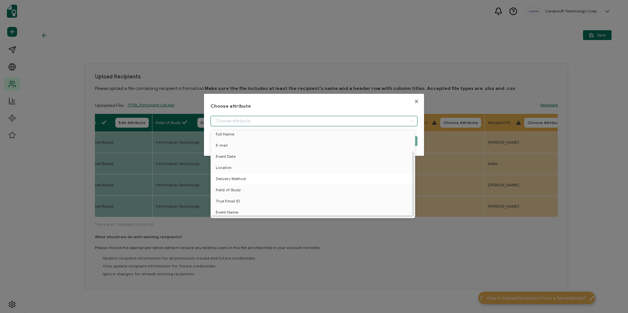
scroll to position [29, 0]
drag, startPoint x: 250, startPoint y: 186, endPoint x: 263, endPoint y: 186, distance: 12.8
click at [251, 186] on li "True Email ID" at bounding box center [313, 190] width 209 height 11
type input "True Email ID"
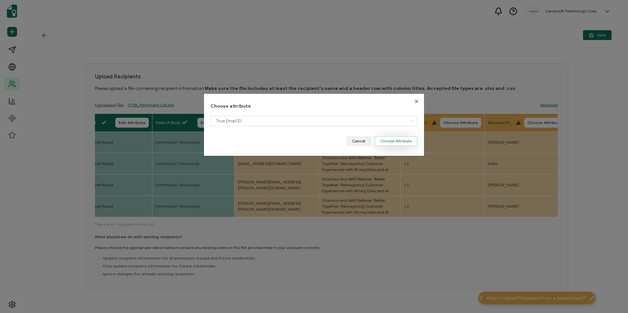
click at [394, 143] on button "Choose Attribute" at bounding box center [395, 141] width 43 height 10
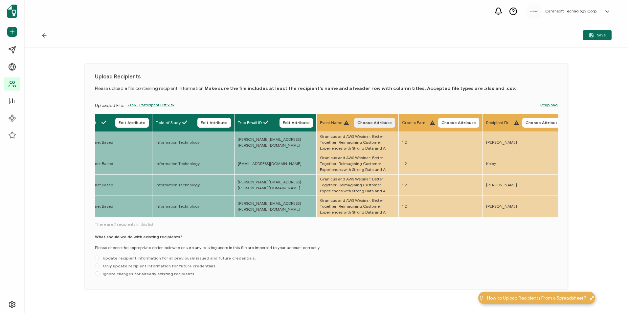
click at [367, 121] on span "Choose Attribute" at bounding box center [374, 123] width 34 height 4
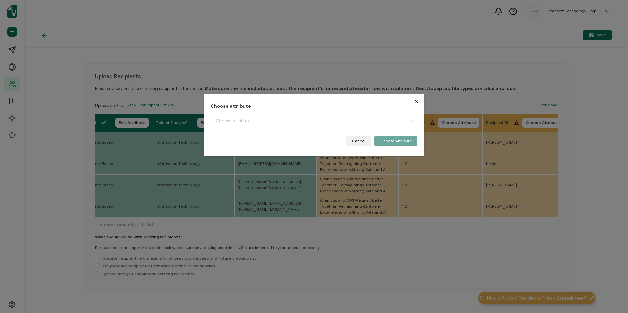
click at [309, 121] on input "dialog" at bounding box center [313, 121] width 207 height 11
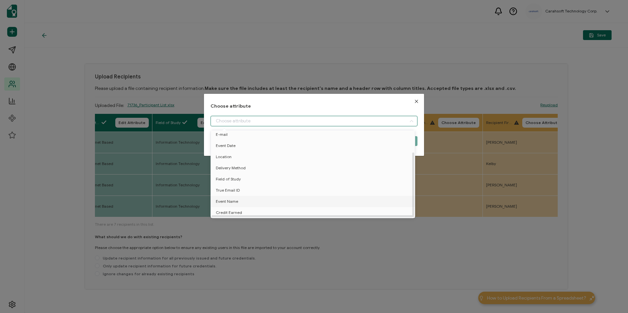
click at [258, 196] on li "Event Name" at bounding box center [313, 201] width 209 height 11
type input "Event Name"
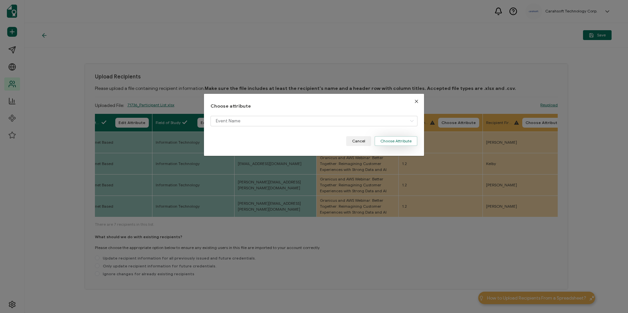
click at [400, 144] on button "Choose Attribute" at bounding box center [395, 141] width 43 height 10
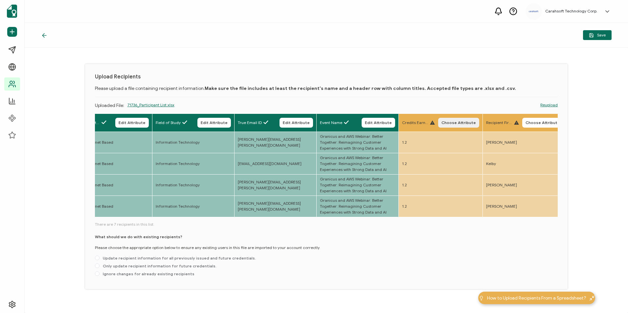
click at [462, 124] on span "Choose Attribute" at bounding box center [458, 123] width 34 height 4
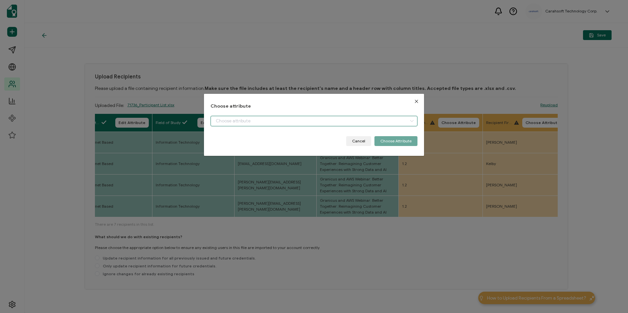
click at [301, 125] on input "dialog" at bounding box center [313, 121] width 207 height 11
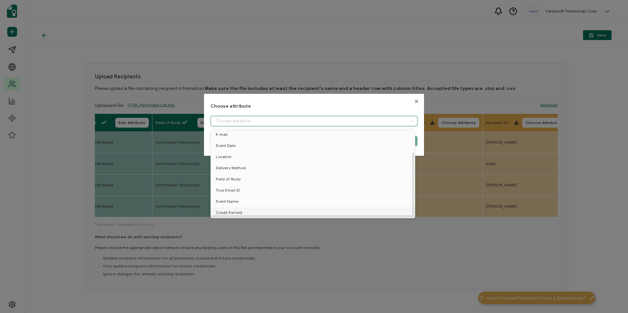
click at [262, 208] on li "Credit Earned" at bounding box center [313, 212] width 209 height 11
type input "Credit Earned"
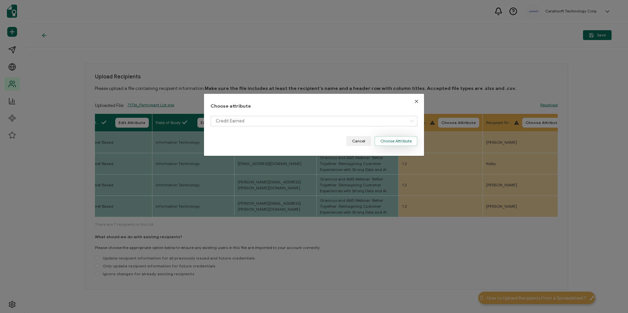
click at [395, 142] on button "Choose Attribute" at bounding box center [395, 141] width 43 height 10
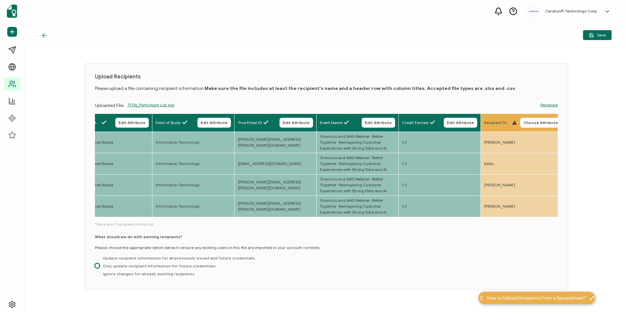
click at [97, 266] on span at bounding box center [97, 266] width 5 height 5
click at [97, 266] on input "Only update recipient information for future credentials." at bounding box center [97, 266] width 5 height 5
radio input "true"
click at [595, 34] on span "Save" at bounding box center [597, 35] width 17 height 5
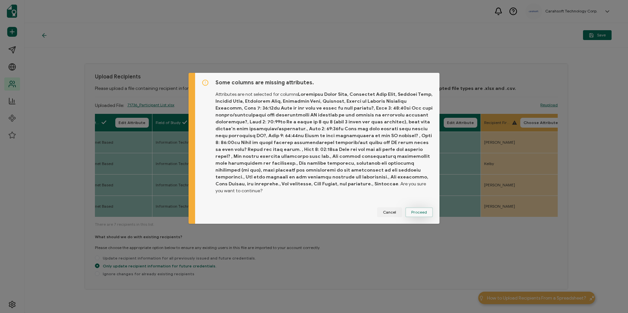
click at [423, 210] on span "Proceed" at bounding box center [419, 212] width 16 height 4
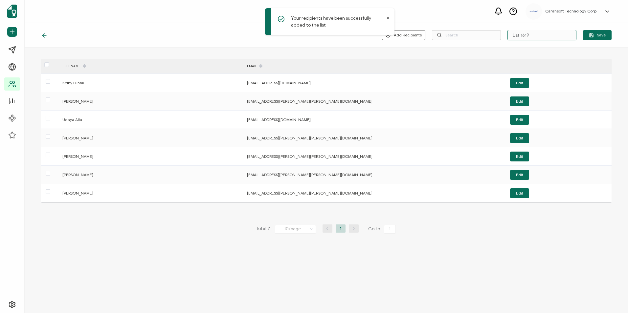
drag, startPoint x: 536, startPoint y: 35, endPoint x: 505, endPoint y: 36, distance: 30.9
click at [505, 36] on div "Add Recipients Upload New Recipients Import from Recipients List 1619 Save" at bounding box center [497, 35] width 230 height 11
paste input "8-26-2025_71736_Granicus Webinar"
type input "8-26-2025_71736_Granicus Webinar"
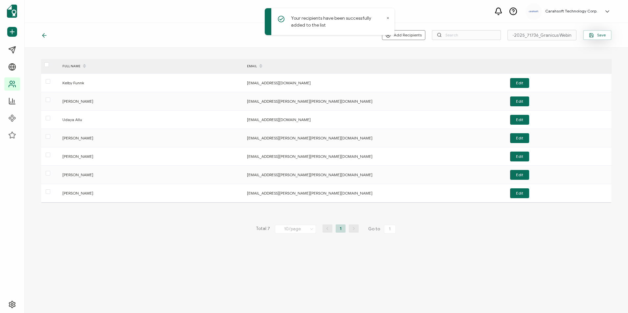
click at [591, 33] on icon "button" at bounding box center [591, 35] width 5 height 5
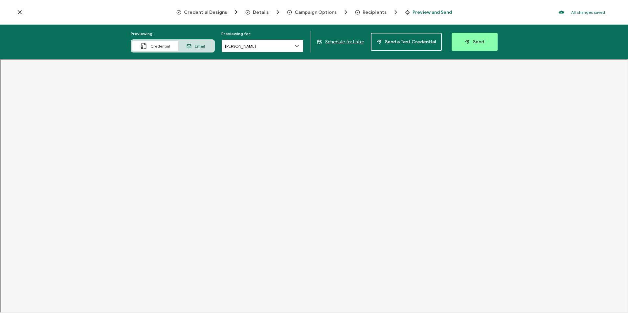
click at [258, 44] on input "[PERSON_NAME]" at bounding box center [262, 45] width 82 height 13
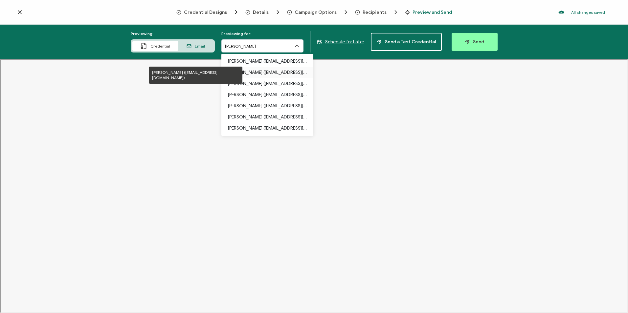
click at [266, 70] on p "Kelby Funnk (carahsoft.funnk@sec.gov)" at bounding box center [267, 72] width 79 height 11
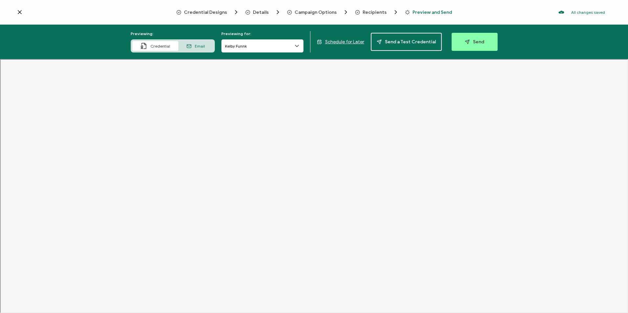
click at [300, 49] on icon at bounding box center [297, 46] width 7 height 7
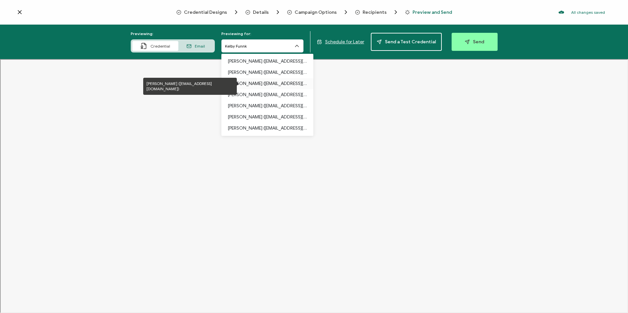
click at [273, 81] on p "Udaya Allu (carahsoft.udaya.allu@bep.gov)" at bounding box center [267, 83] width 79 height 11
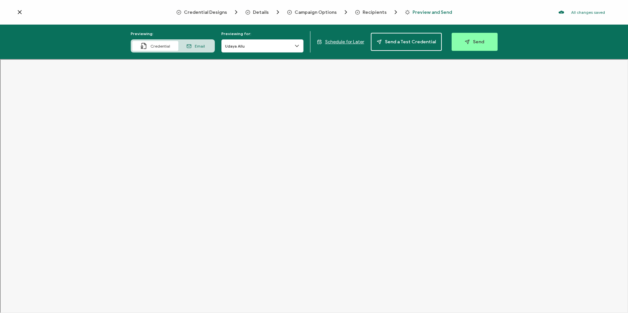
click at [300, 46] on icon at bounding box center [297, 46] width 7 height 7
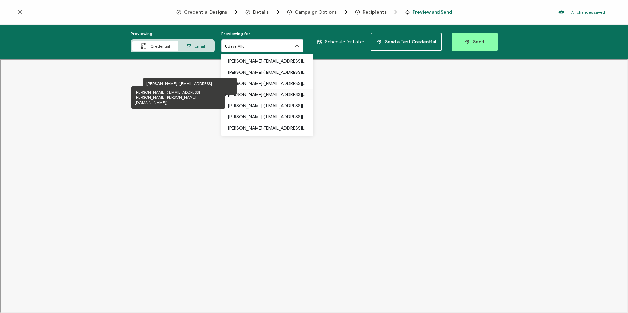
click at [284, 94] on p "Bernadeau Chery (carahsoft.bernadeau.chery@gsa.gov)" at bounding box center [267, 94] width 79 height 11
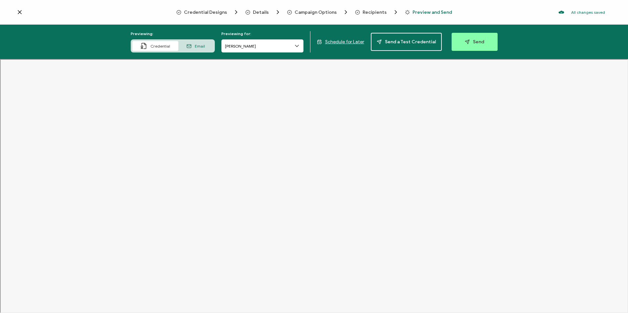
click at [298, 46] on icon at bounding box center [296, 46] width 3 height 2
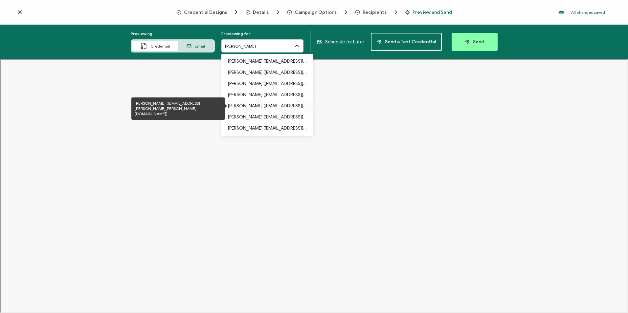
click at [289, 103] on p "Michelle Janollari (carahsoft.michelle.k.janollari@faa.gov)" at bounding box center [267, 105] width 79 height 11
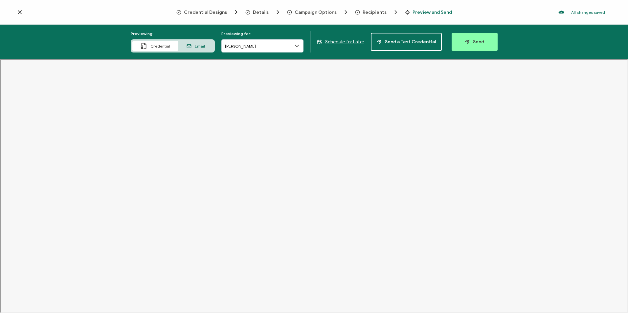
click at [299, 44] on icon at bounding box center [297, 46] width 7 height 7
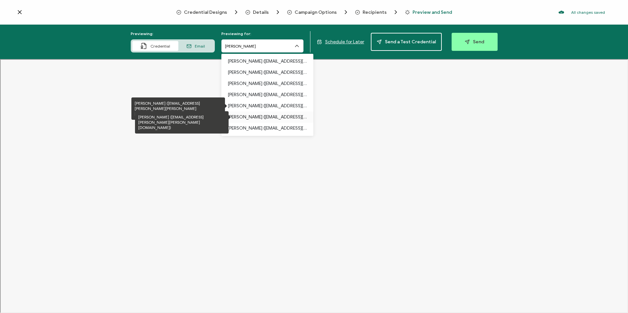
click at [280, 114] on p "Oren James (carahsoft.oren.james@dhs.vi.gov)" at bounding box center [267, 117] width 79 height 11
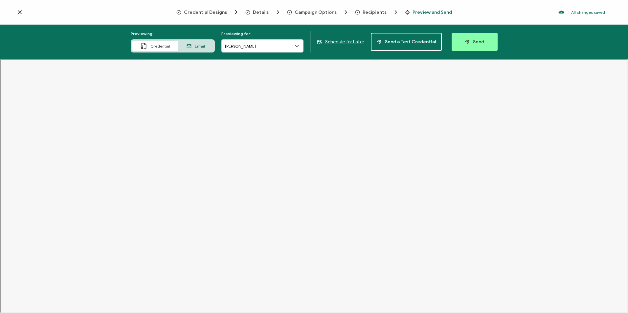
click at [299, 48] on icon at bounding box center [297, 46] width 7 height 7
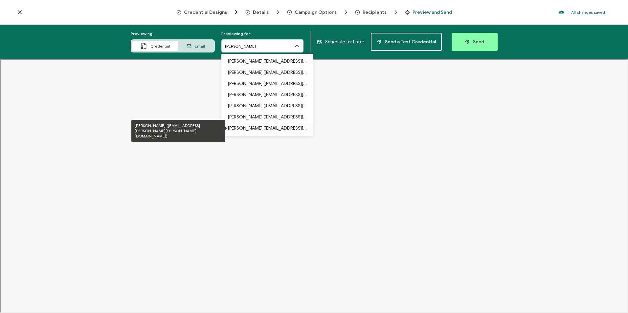
click at [280, 127] on p "Shayla Mae Bailey (carahsoft.shayla.bailey@usda.gov)" at bounding box center [267, 128] width 79 height 11
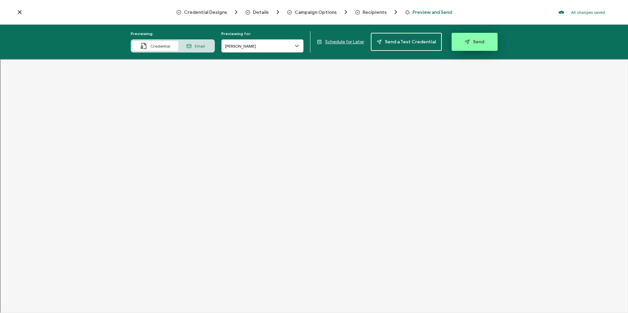
click at [471, 43] on span "Send" at bounding box center [474, 41] width 19 height 5
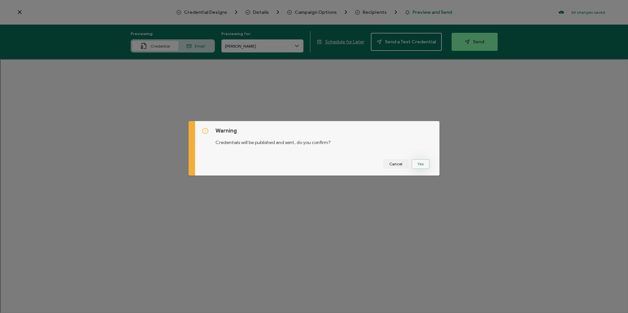
click at [421, 165] on button "Yes" at bounding box center [420, 164] width 18 height 10
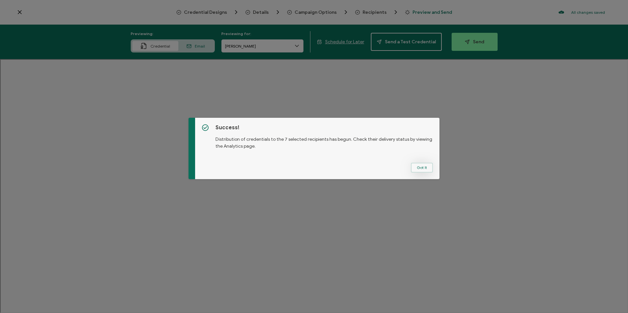
click at [419, 169] on button "Got It" at bounding box center [422, 168] width 22 height 10
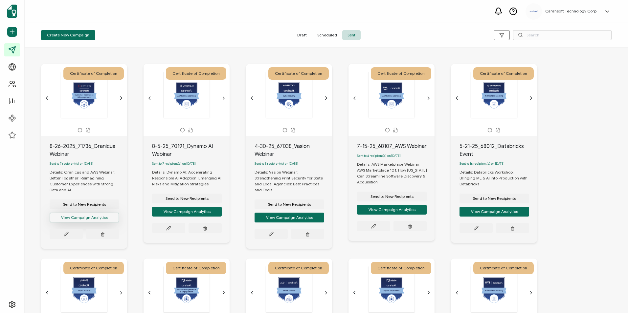
click at [94, 214] on button "View Campaign Analytics" at bounding box center [85, 218] width 70 height 10
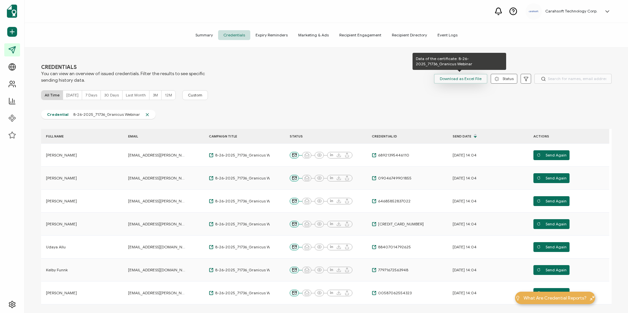
click at [468, 79] on span "Download as Excel File" at bounding box center [461, 79] width 42 height 10
